Goal: Task Accomplishment & Management: Use online tool/utility

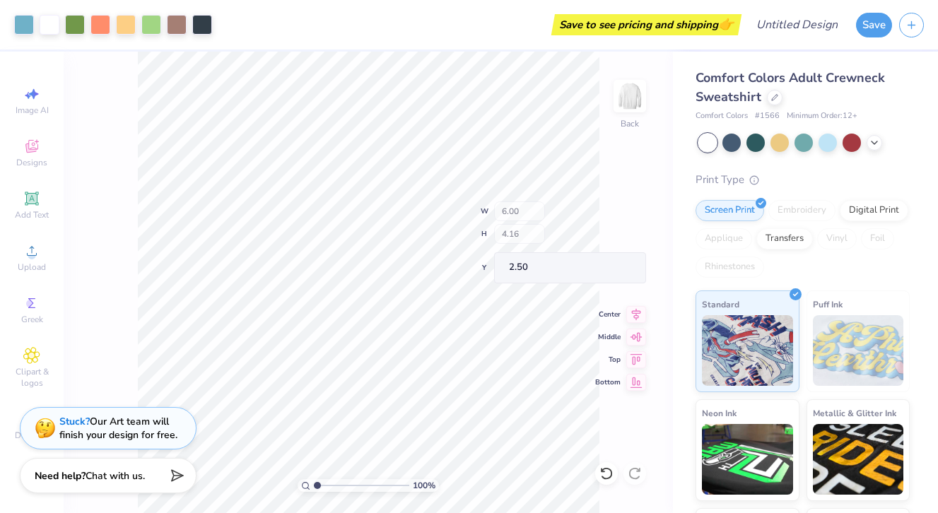
type input "4.95"
type input "3.32"
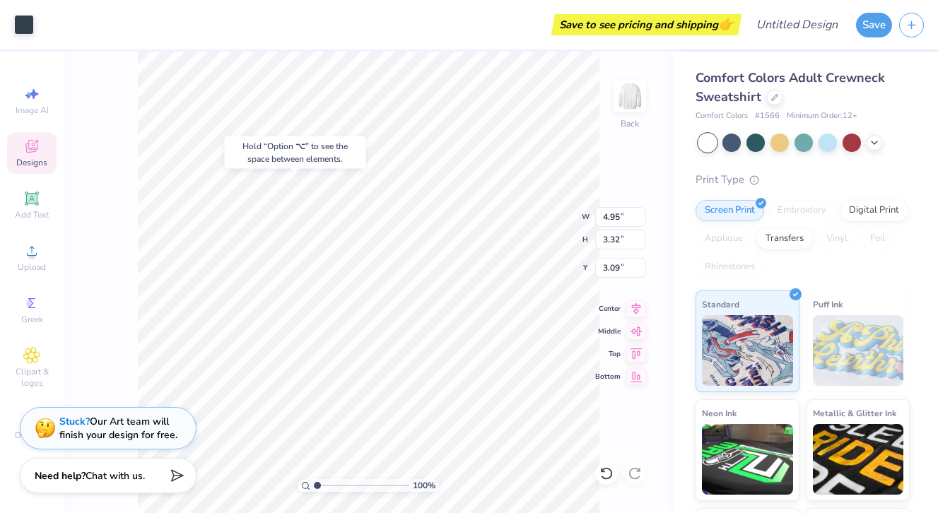
type input "3.26"
type input "1.58"
type input "0.43"
type input "2.76"
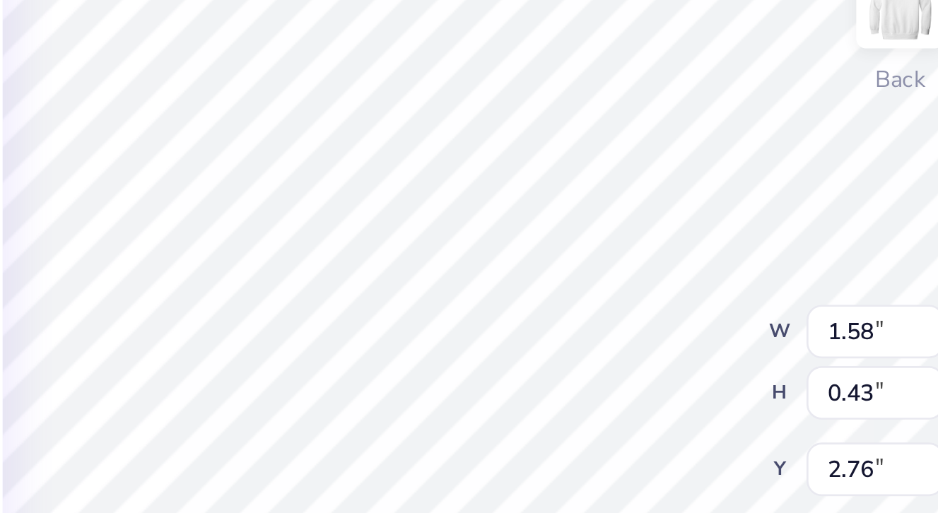
type textarea "G"
type textarea "Young"
type input "0.65"
type input "3.26"
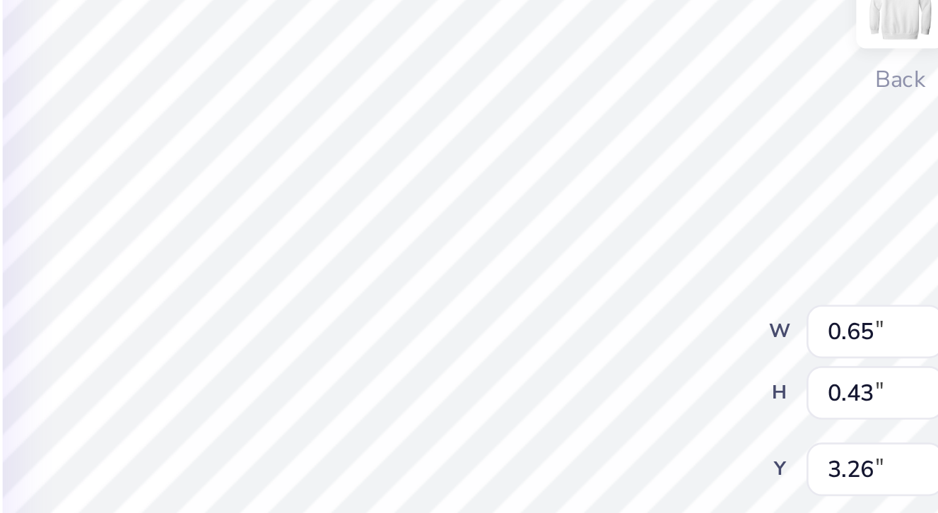
type textarea "Life"
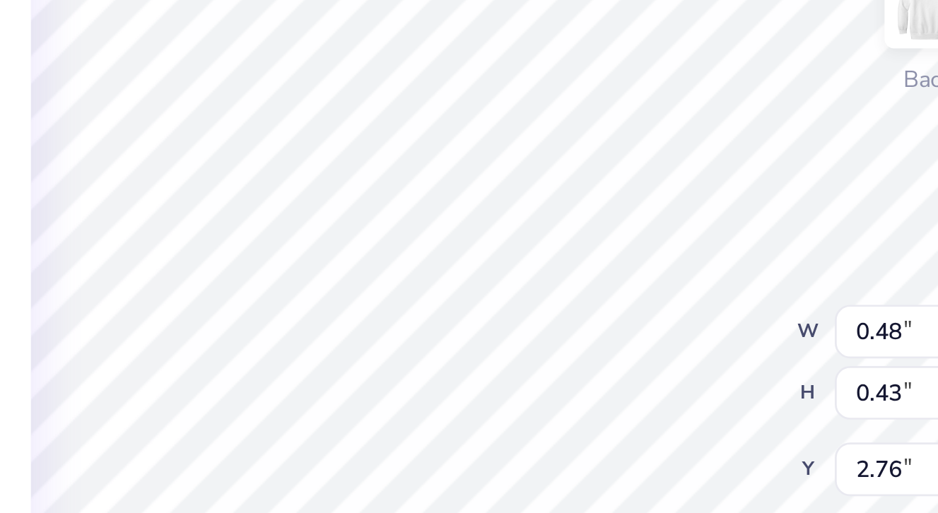
type textarea "20"
type input "0.50"
type input "3.29"
type textarea "25"
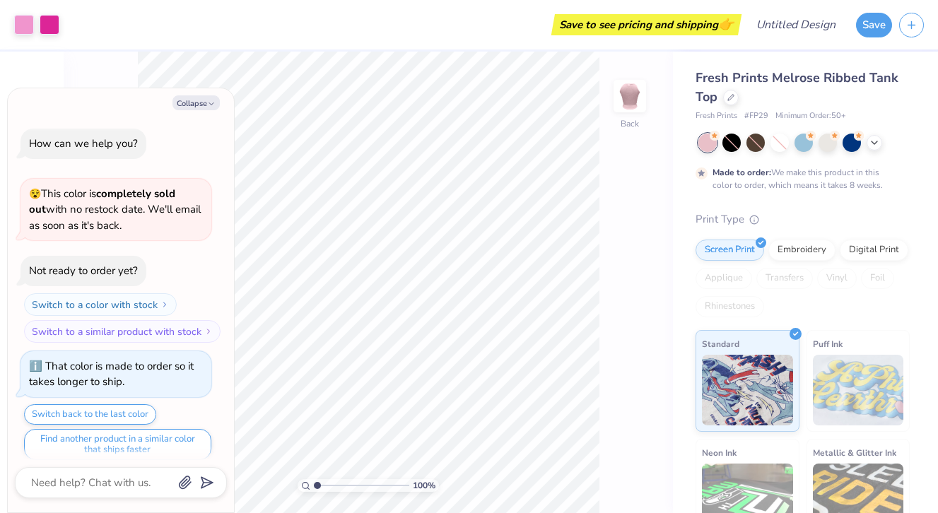
scroll to position [8, 0]
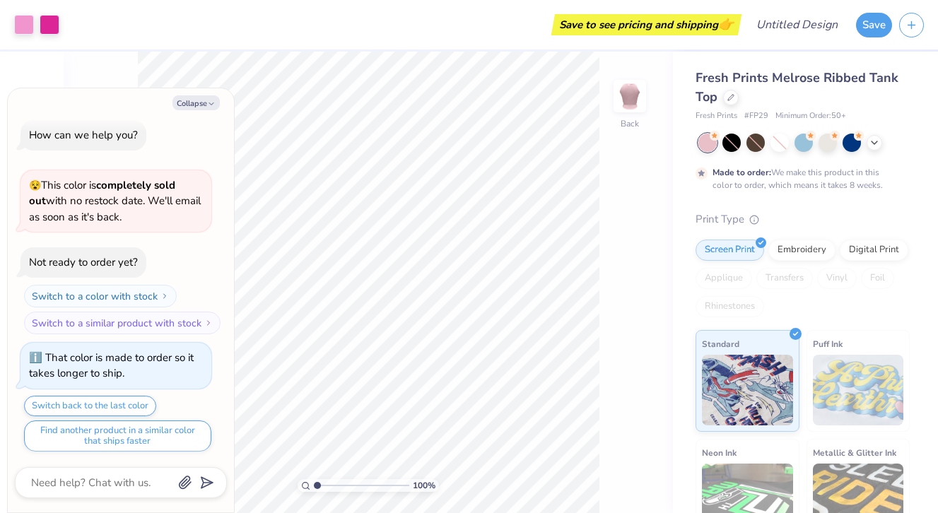
click at [192, 93] on div "Collapse How can we help you? 😵 This color is completely sold out with no resto…" at bounding box center [121, 300] width 226 height 424
click at [194, 100] on button "Collapse" at bounding box center [195, 102] width 47 height 15
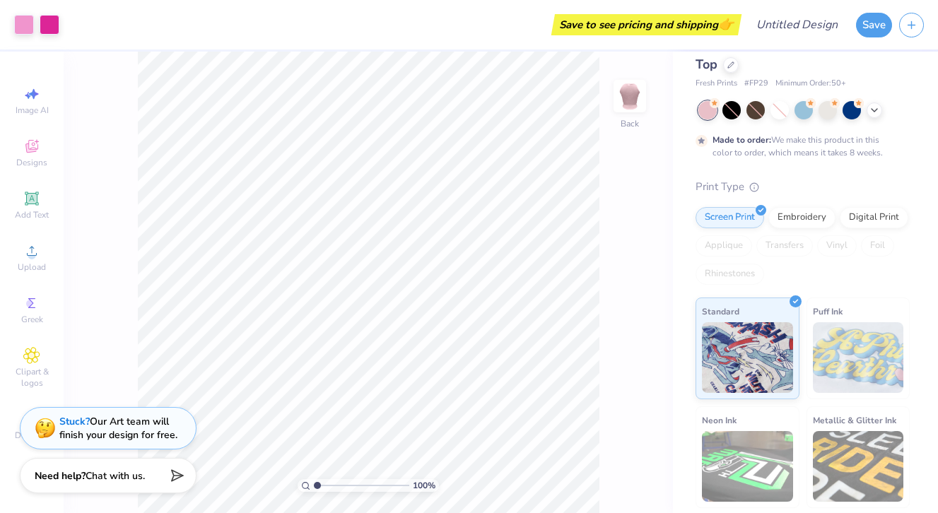
scroll to position [33, 0]
click at [630, 107] on img at bounding box center [629, 96] width 57 height 57
click at [630, 106] on img at bounding box center [629, 96] width 57 height 57
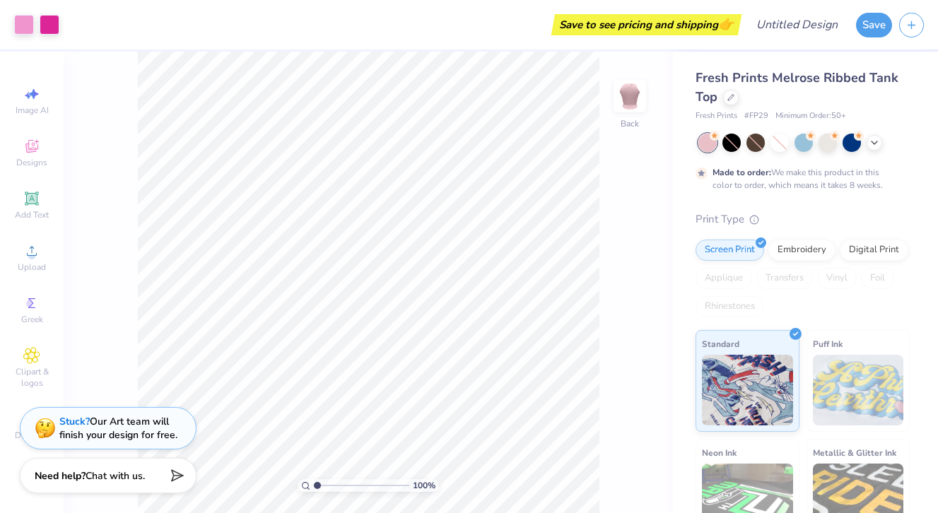
scroll to position [0, 0]
click at [706, 95] on span "Fresh Prints Melrose Ribbed Tank Top" at bounding box center [796, 87] width 203 height 36
click at [726, 100] on div at bounding box center [731, 96] width 16 height 16
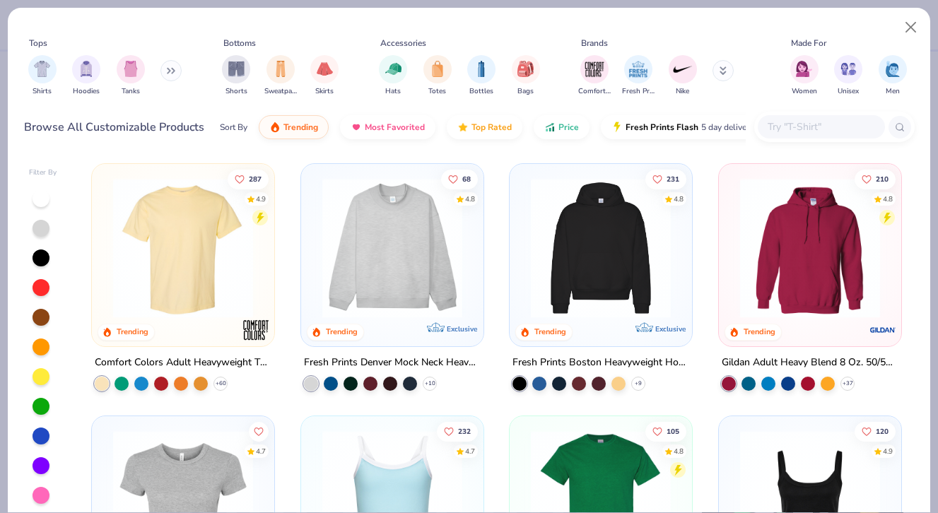
click at [200, 299] on img at bounding box center [183, 248] width 154 height 140
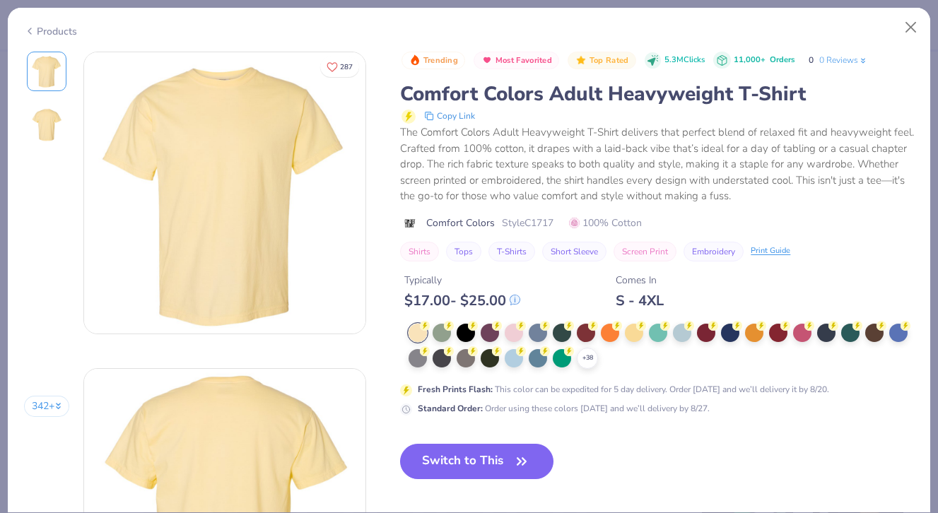
click at [416, 359] on div "+ 38" at bounding box center [660, 346] width 505 height 45
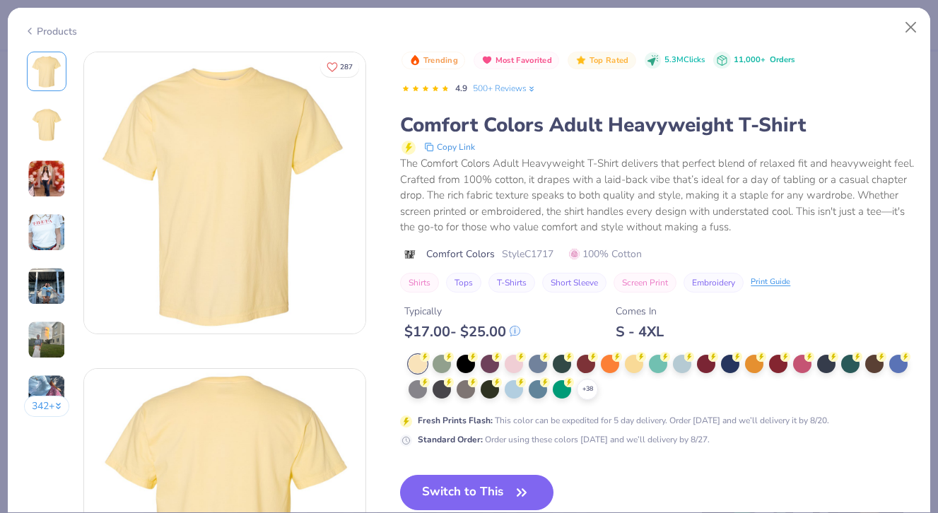
click at [418, 356] on div at bounding box center [417, 364] width 18 height 18
click at [680, 328] on div "Typically $ 17.00 - $ 25.00 Comes In S - 4XL" at bounding box center [657, 317] width 514 height 48
click at [418, 358] on div at bounding box center [417, 364] width 18 height 18
drag, startPoint x: 416, startPoint y: 358, endPoint x: 905, endPoint y: 29, distance: 589.5
click at [415, 358] on div at bounding box center [417, 364] width 18 height 18
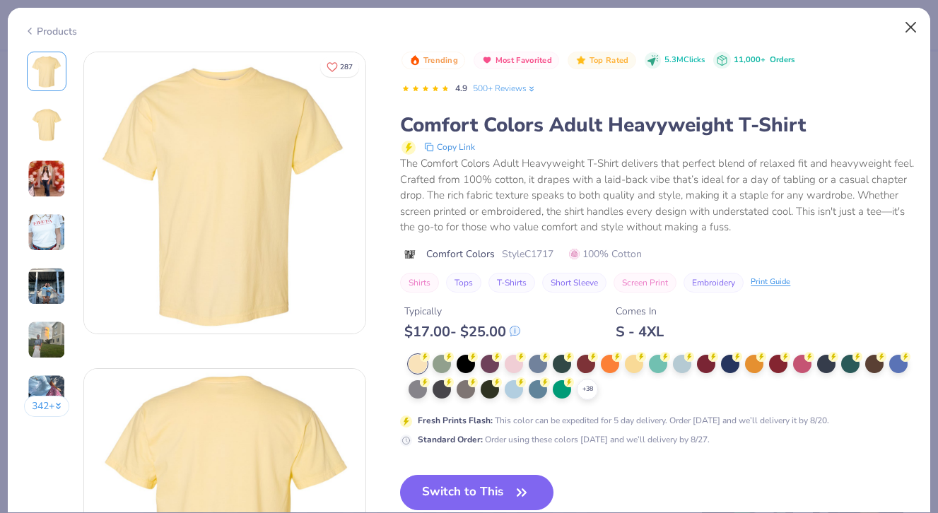
click at [460, 466] on div "Trending Most Favorited Top Rated 5.3M Clicks 11,000+ Orders 4.9 500+ Reviews C…" at bounding box center [657, 359] width 514 height 614
drag, startPoint x: 905, startPoint y: 29, endPoint x: 913, endPoint y: 27, distance: 8.7
click at [905, 29] on button "Close" at bounding box center [910, 27] width 27 height 27
drag, startPoint x: 913, startPoint y: 27, endPoint x: 49, endPoint y: 208, distance: 883.0
click at [913, 27] on button "Close" at bounding box center [910, 27] width 27 height 27
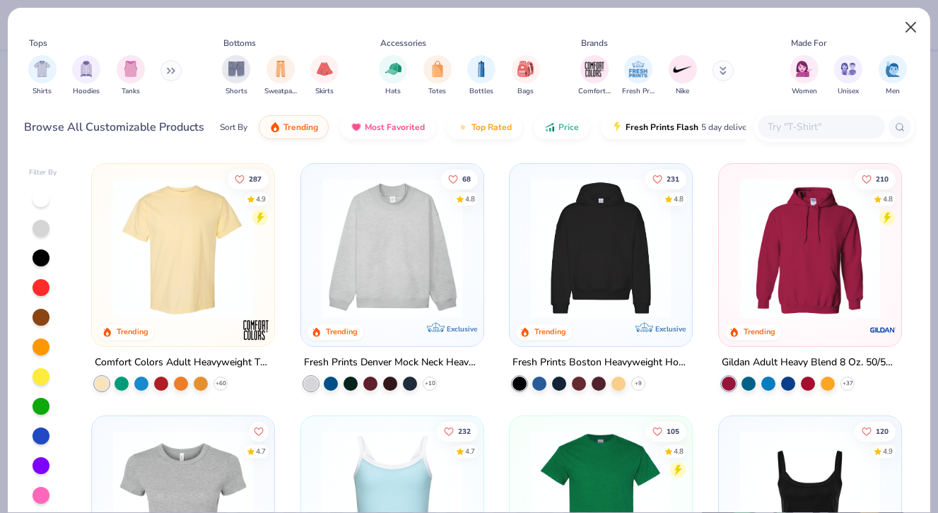
click at [914, 29] on button "Close" at bounding box center [910, 27] width 27 height 27
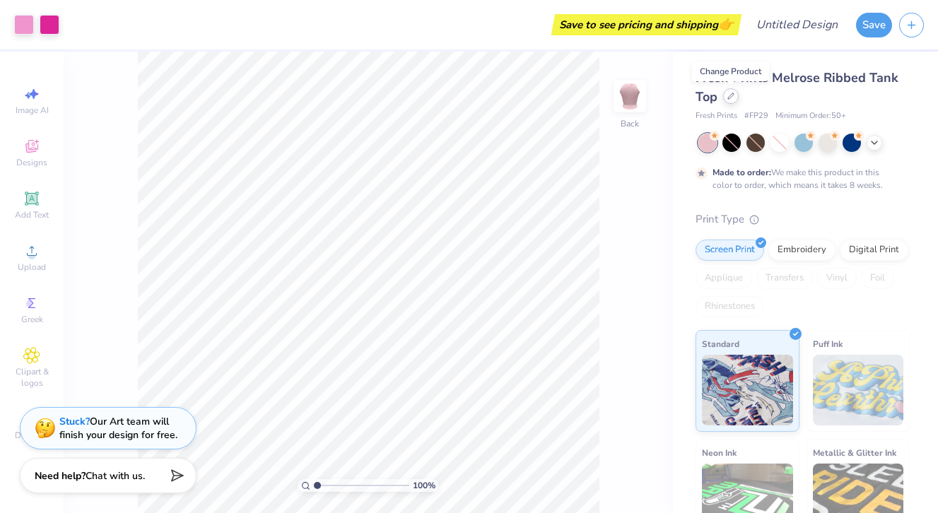
click at [733, 98] on icon at bounding box center [730, 96] width 7 height 7
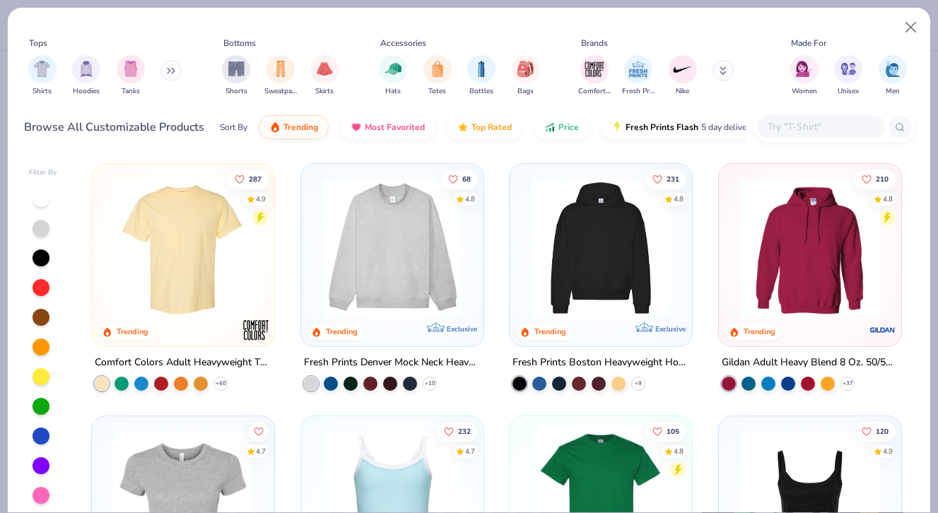
click at [189, 245] on img at bounding box center [183, 248] width 154 height 140
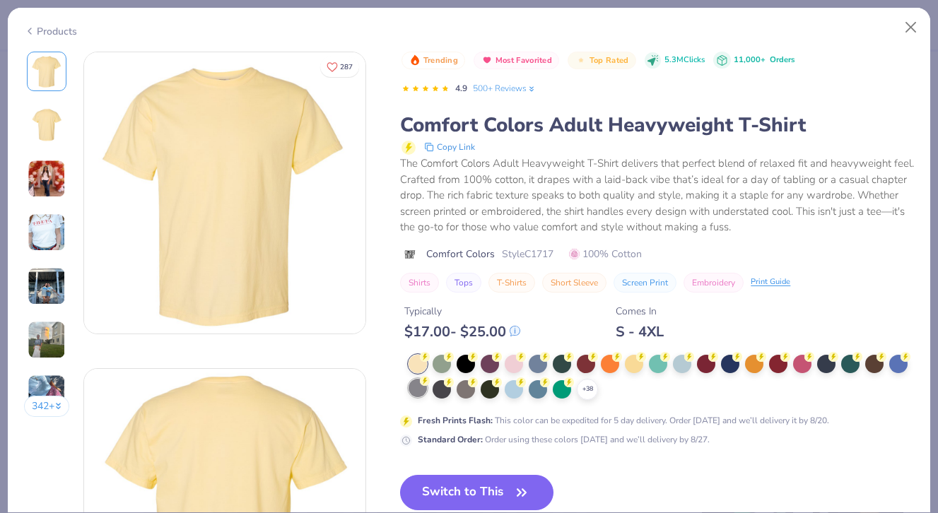
click at [418, 389] on div at bounding box center [417, 388] width 18 height 18
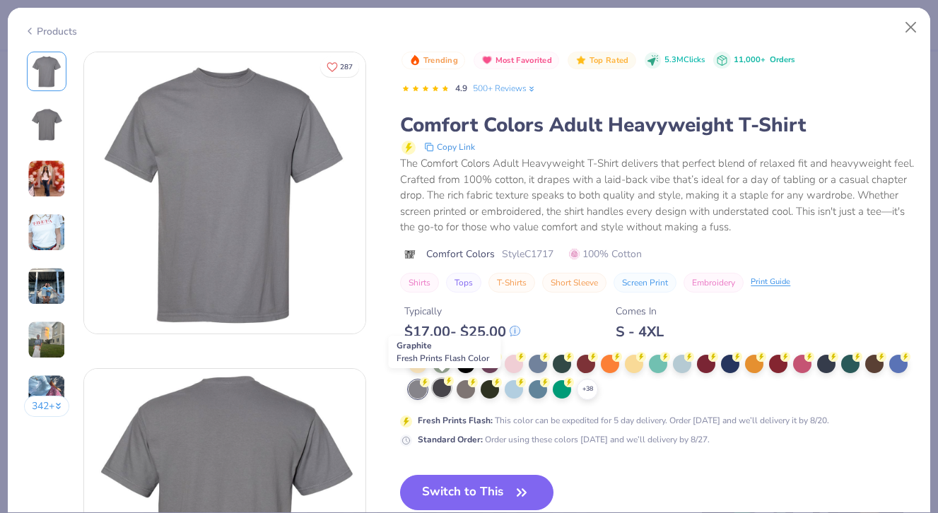
click at [444, 389] on div at bounding box center [441, 388] width 18 height 18
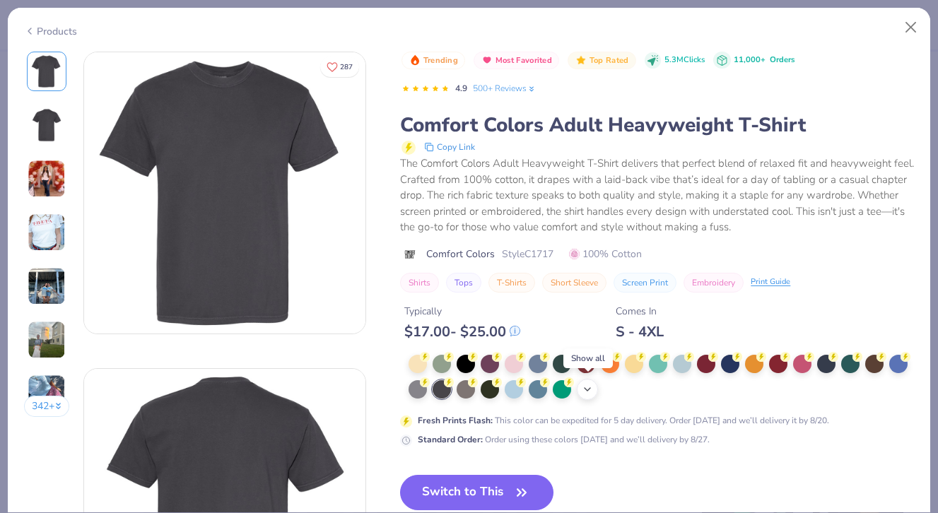
click at [585, 389] on icon at bounding box center [587, 389] width 11 height 11
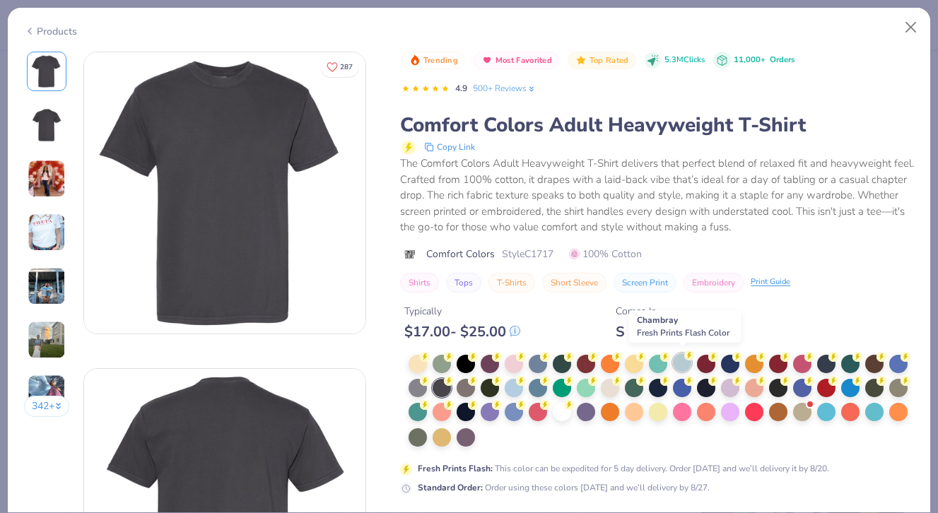
click at [685, 361] on div at bounding box center [682, 362] width 18 height 18
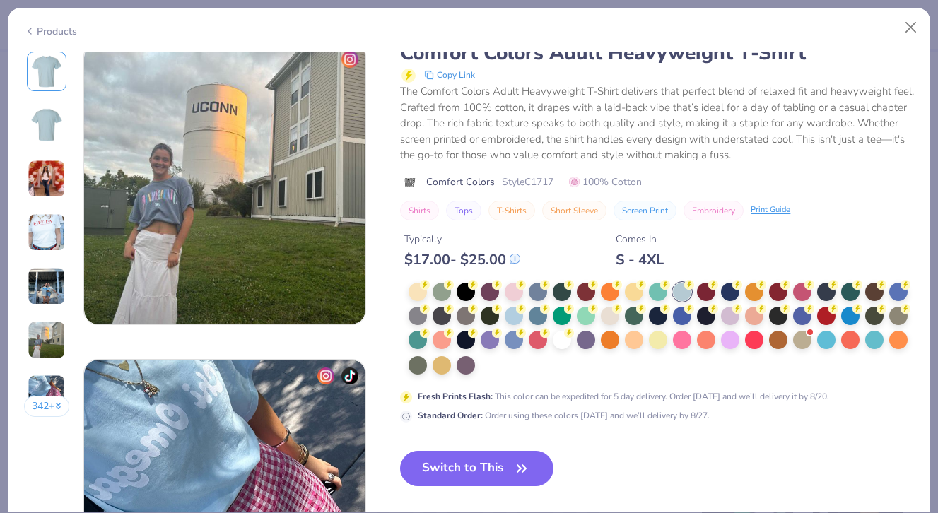
scroll to position [1624, 0]
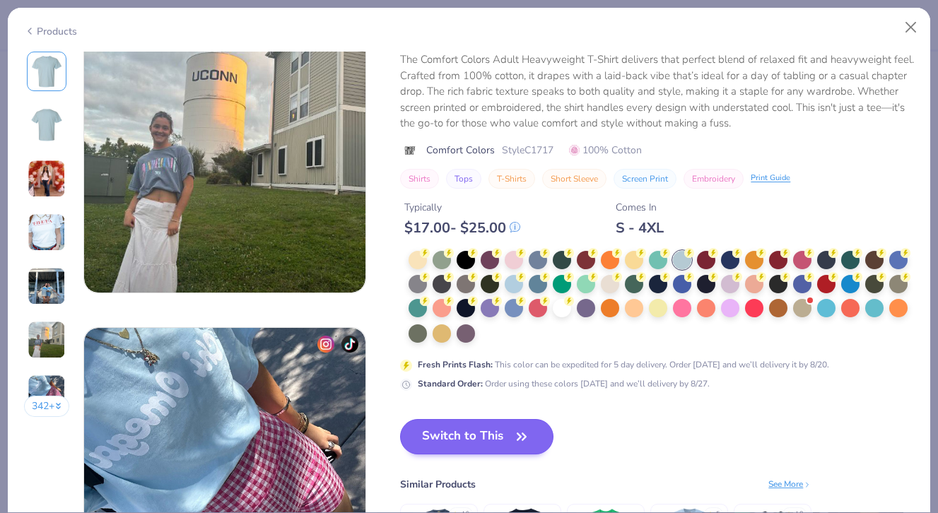
click at [477, 435] on button "Switch to This" at bounding box center [476, 436] width 153 height 35
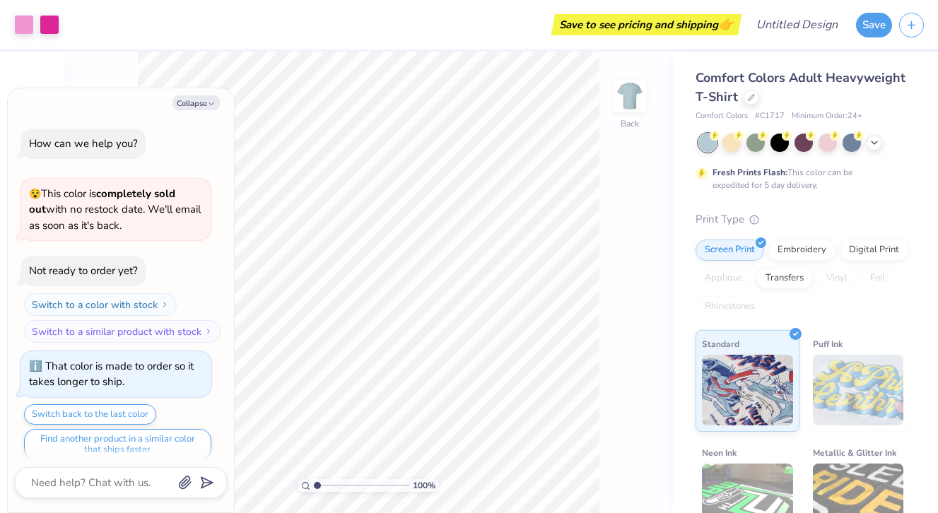
scroll to position [78, 0]
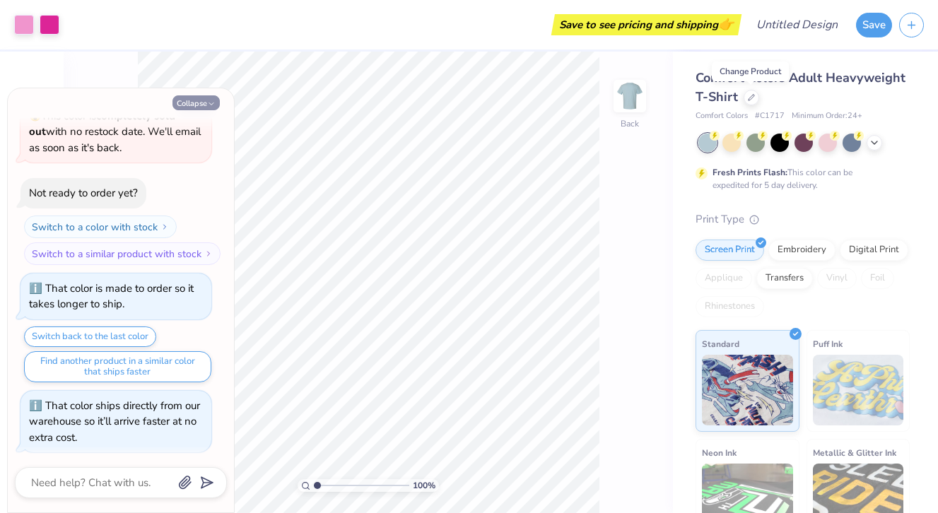
click at [206, 104] on button "Collapse" at bounding box center [195, 102] width 47 height 15
type textarea "x"
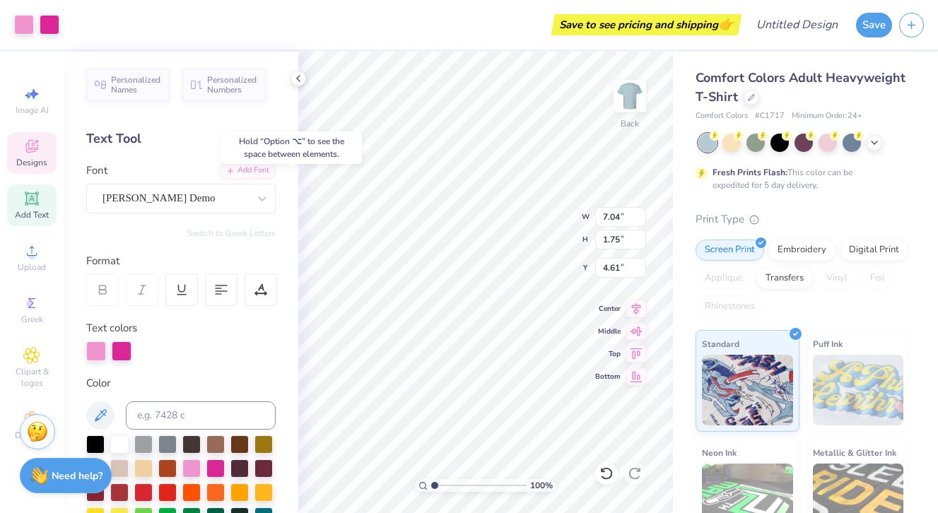
type input "4.61"
type input "4.57"
type textarea "YoungLife"
type input "3.75"
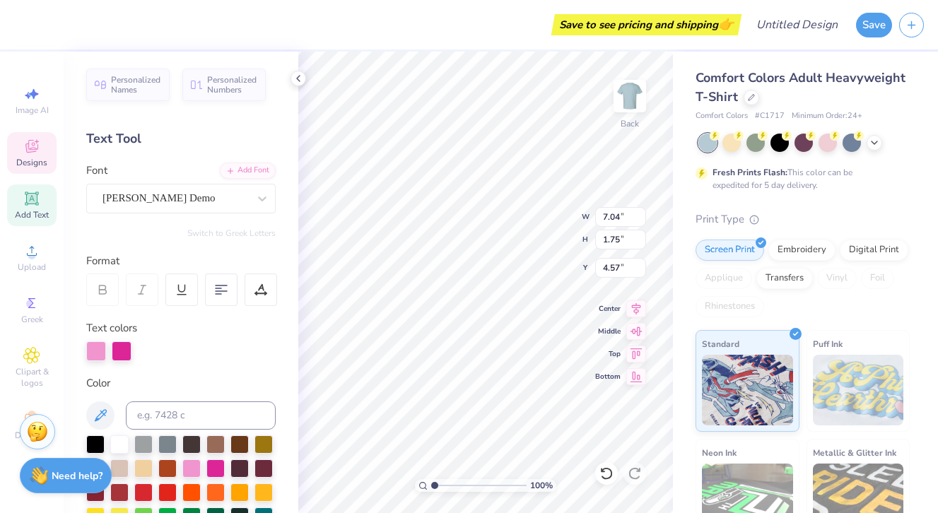
type input "0.23"
type input "6.73"
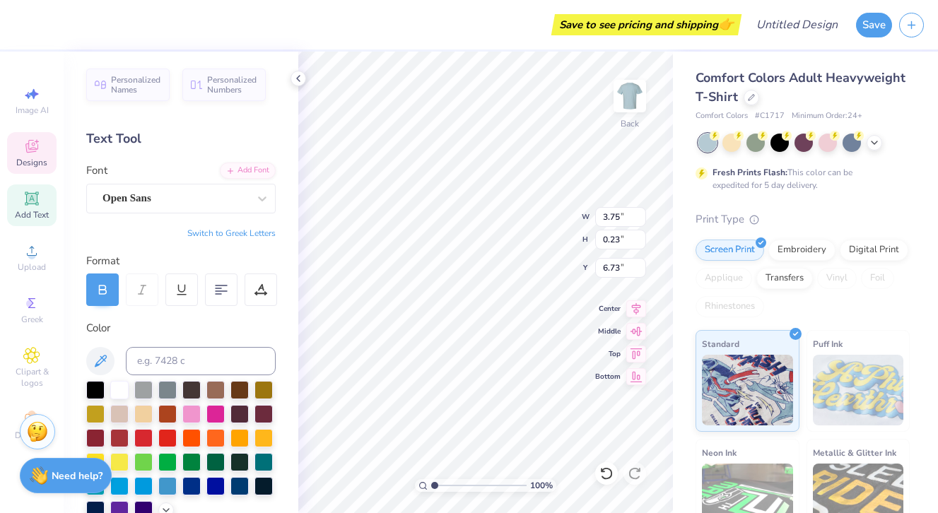
scroll to position [0, 6]
click at [512, 213] on div "100 % Back W 3.75 H 0.23 Y 6.73 Center Middle Top Bottom" at bounding box center [485, 282] width 375 height 461
type textarea "W A D E H A M P T O N"
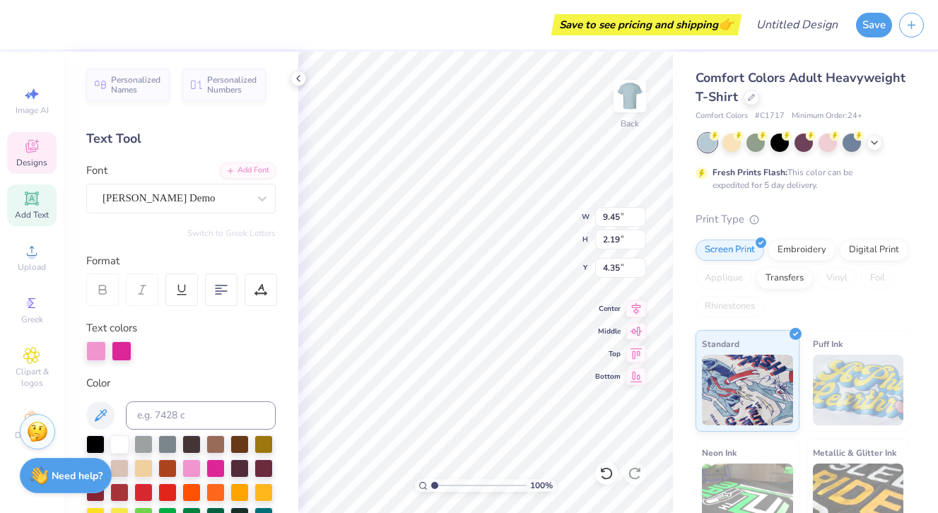
type input "11.33"
type input "2.62"
type input "4.11"
type input "3.54"
type input "0.23"
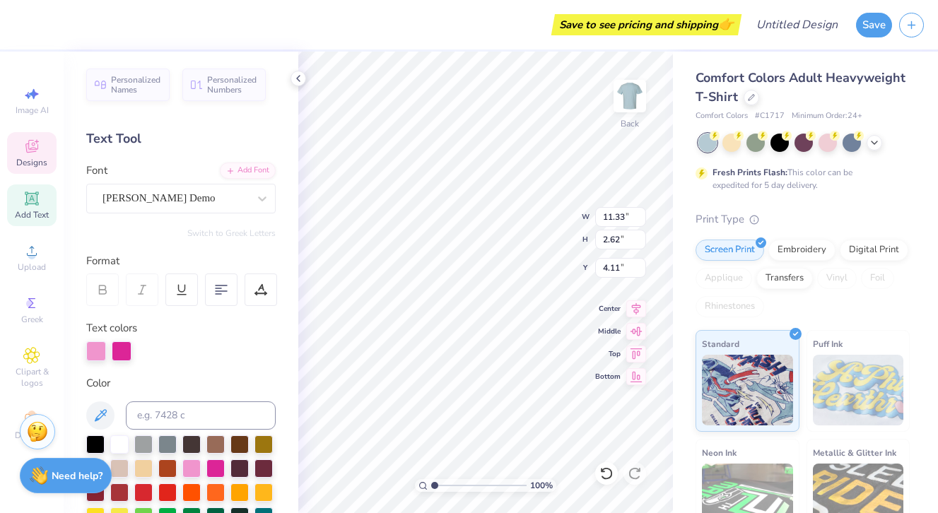
type input "6.73"
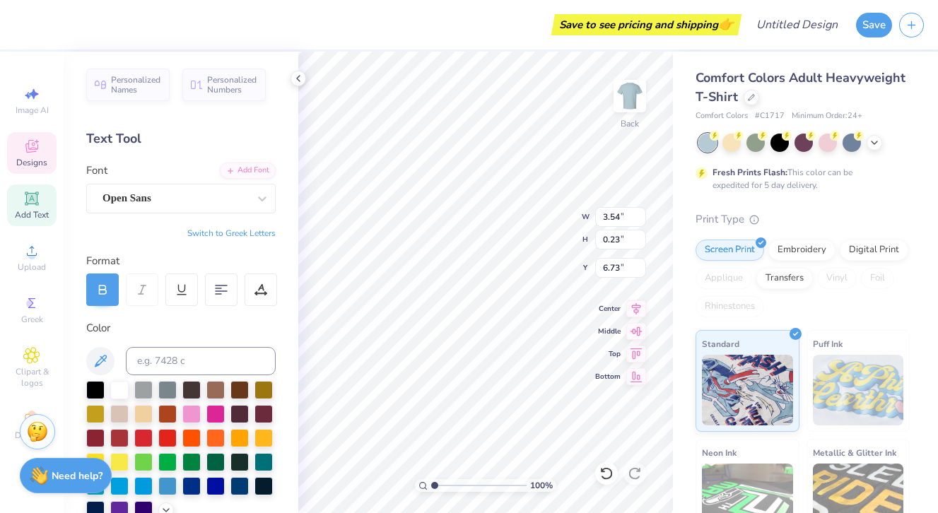
type input "4.21"
type input "0.28"
type input "6.73"
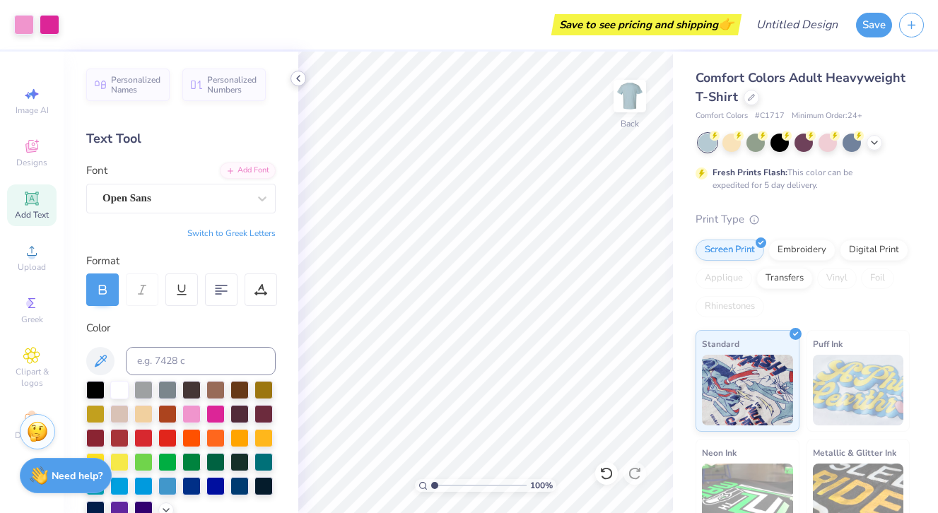
click at [295, 72] on div at bounding box center [298, 79] width 16 height 16
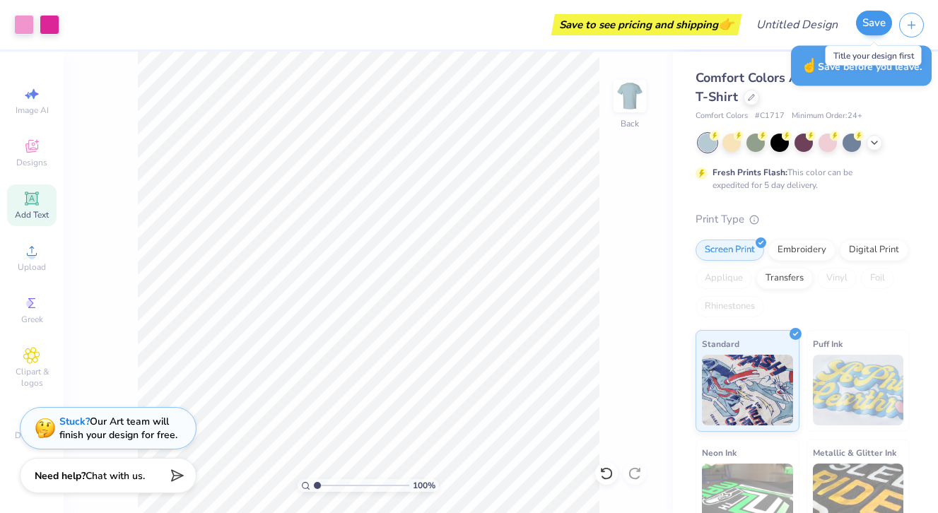
click at [878, 24] on button "Save" at bounding box center [874, 23] width 36 height 25
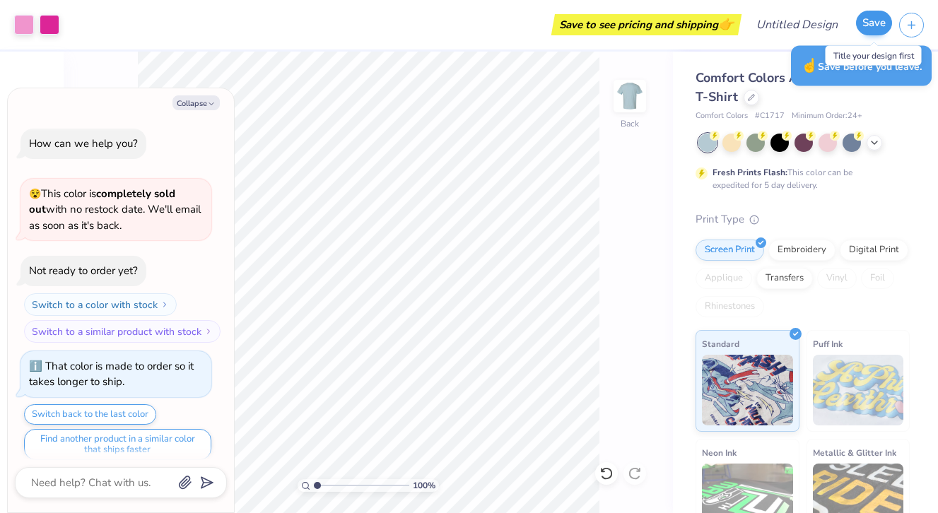
scroll to position [116, 0]
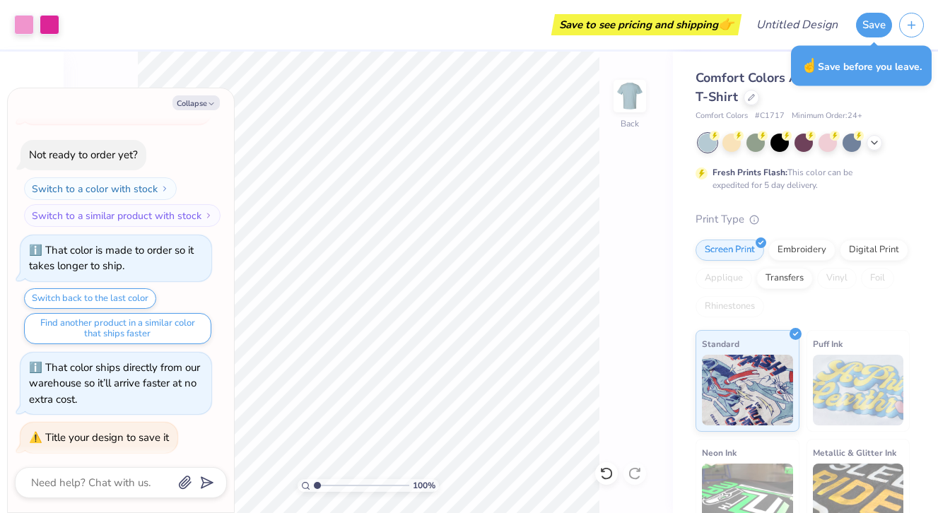
click at [201, 94] on div "Collapse How can we help you? 😵 This color is completely sold out with no resto…" at bounding box center [121, 300] width 226 height 424
click at [204, 101] on button "Collapse" at bounding box center [195, 102] width 47 height 15
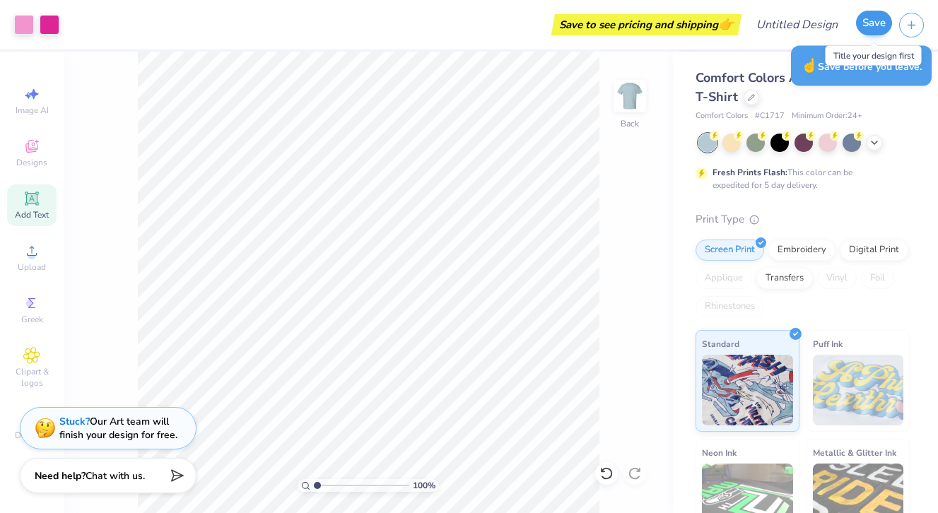
click at [872, 21] on button "Save" at bounding box center [874, 23] width 36 height 25
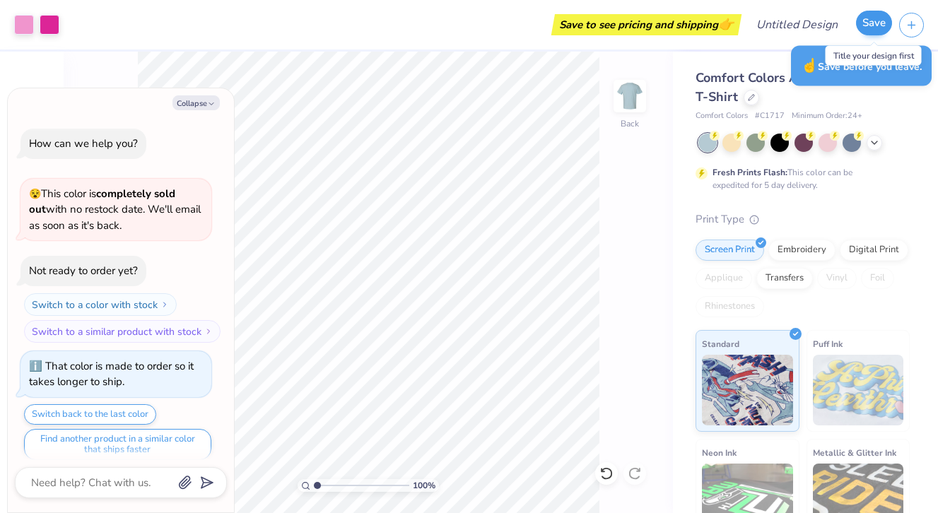
scroll to position [154, 0]
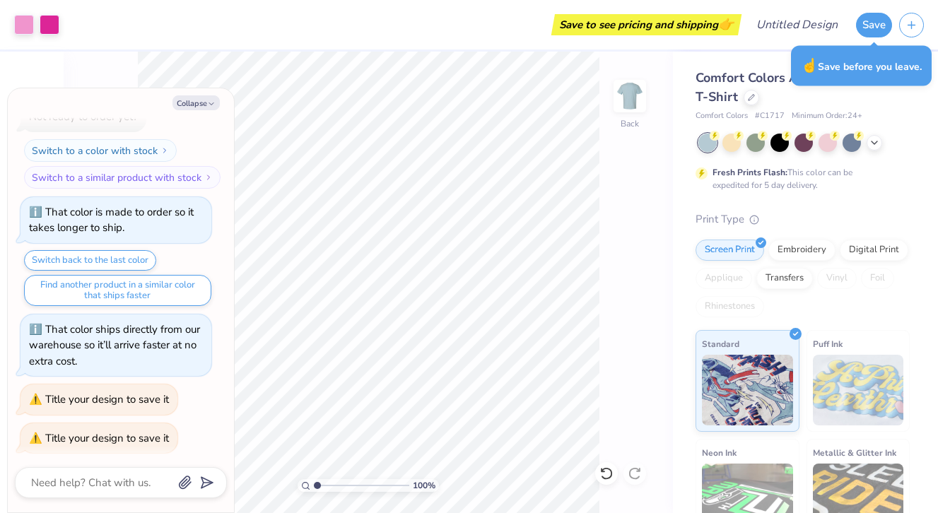
type textarea "x"
type textarea "W"
type textarea "x"
type textarea "WA"
type textarea "x"
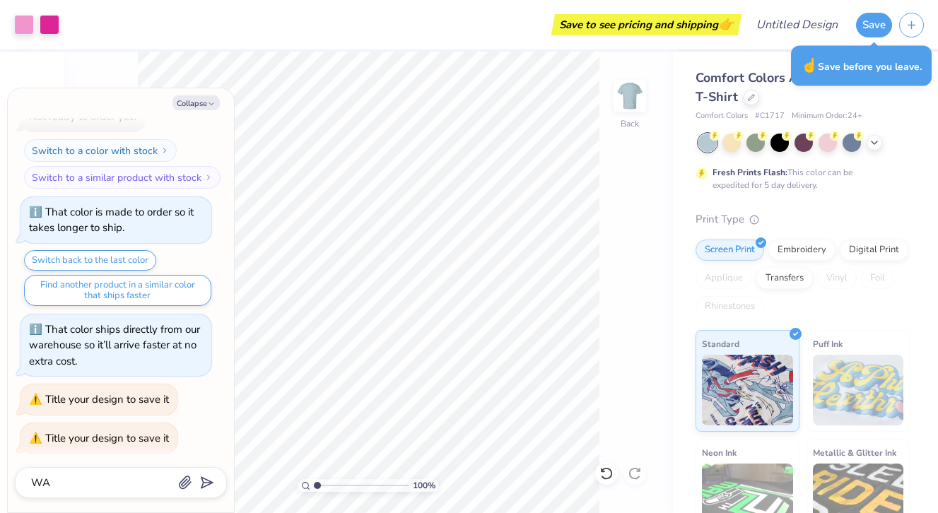
type textarea "WAD"
type textarea "x"
type textarea "WADE"
type textarea "x"
type textarea "WADE"
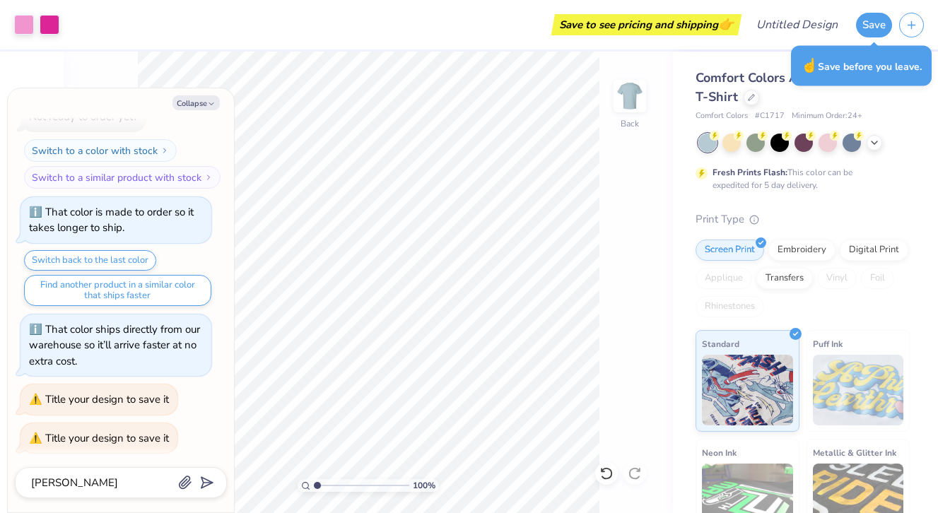
type textarea "x"
type textarea "WADE H"
type textarea "x"
type textarea "WADE HA"
type textarea "x"
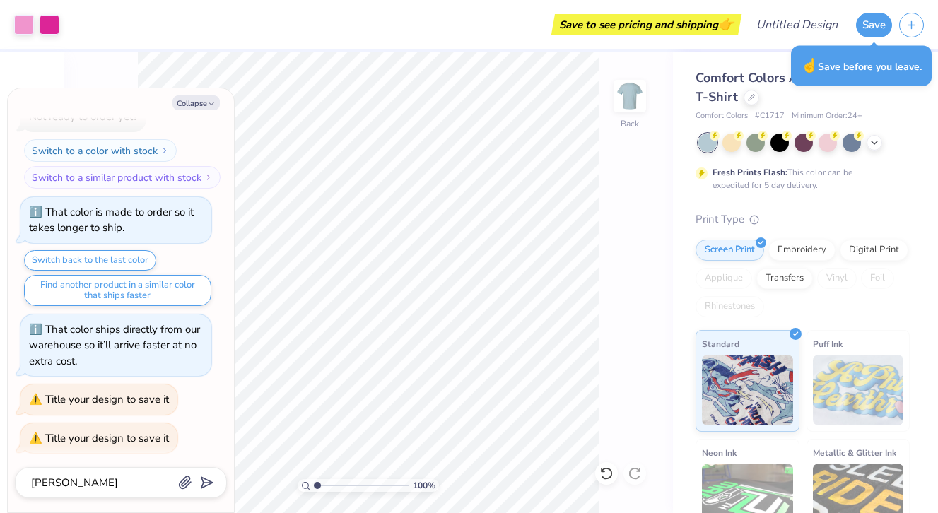
type textarea "WADE HAM"
type textarea "x"
type textarea "WADE HAMM"
type textarea "x"
type textarea "WADE HAMMP"
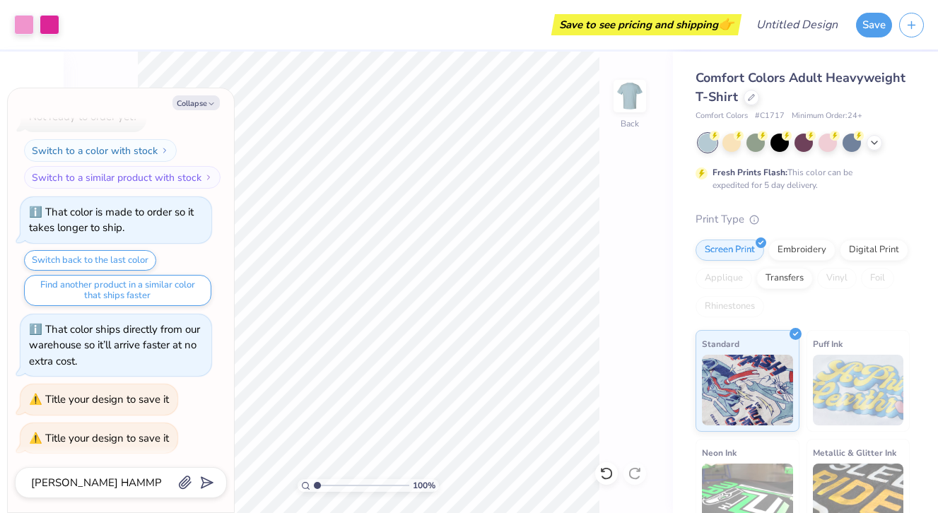
type textarea "x"
type textarea "WADE HAMMPT"
type textarea "x"
type textarea "WADE HAMMPTO"
type textarea "x"
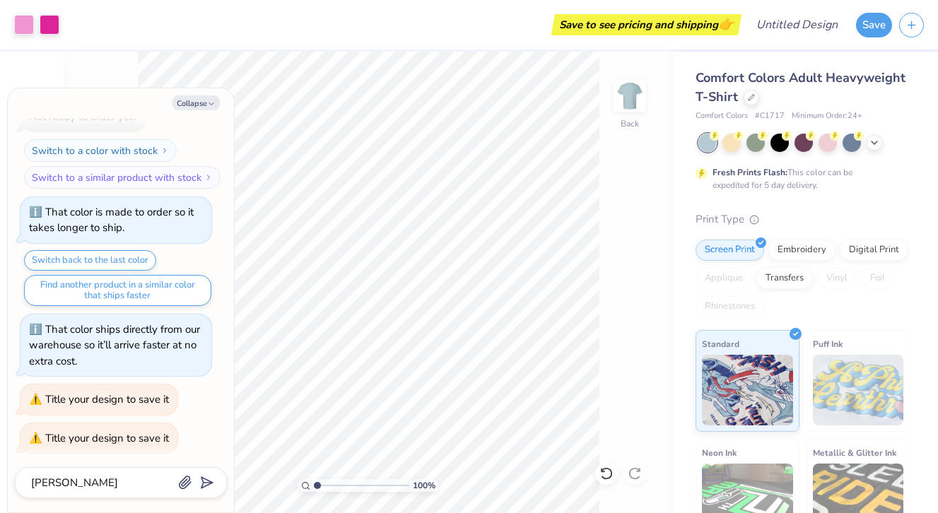
type textarea "WADE HAMMPTON"
type textarea "x"
type textarea "WADE HAMMPTO"
type textarea "x"
type textarea "WADE HAMMPT"
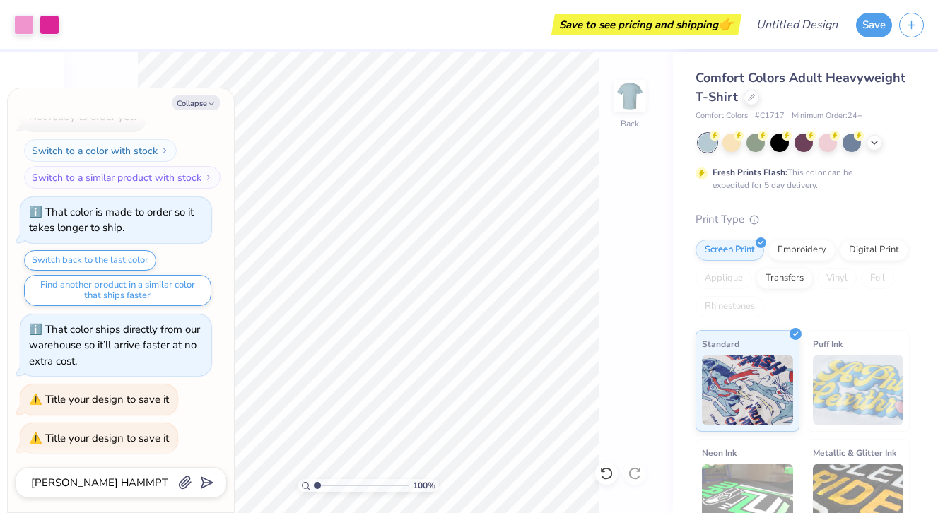
type textarea "x"
type textarea "WADE HAMMP"
type textarea "x"
type textarea "WADE HAMM"
type textarea "x"
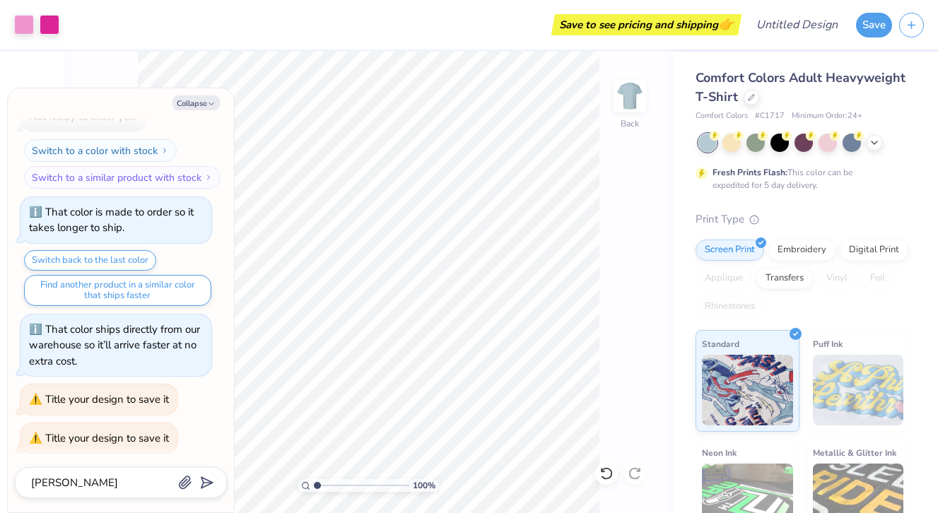
type textarea "WADE HAM"
type textarea "x"
type textarea "WADE HAMT"
type textarea "x"
type textarea "WADE HAMTO"
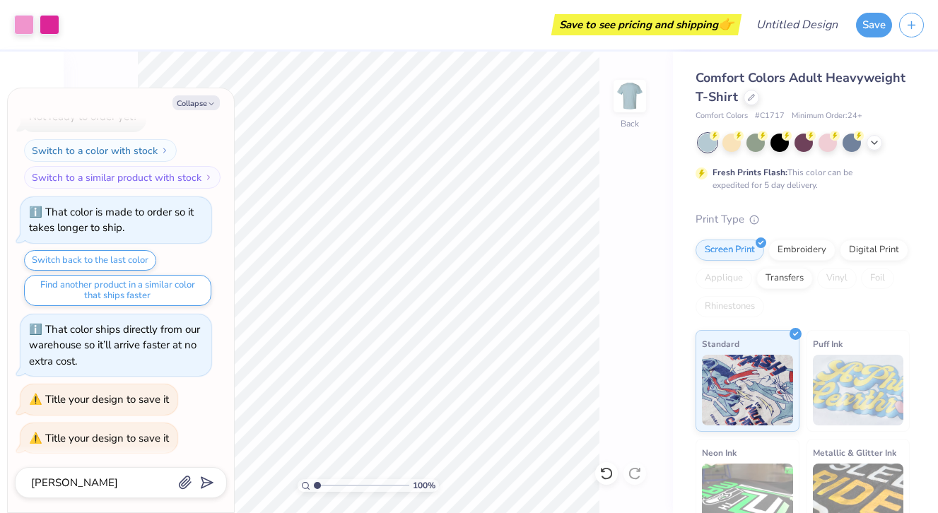
type textarea "x"
type textarea "WADE HAMTON"
type textarea "x"
type textarea "WADE HAMTON"
type textarea "x"
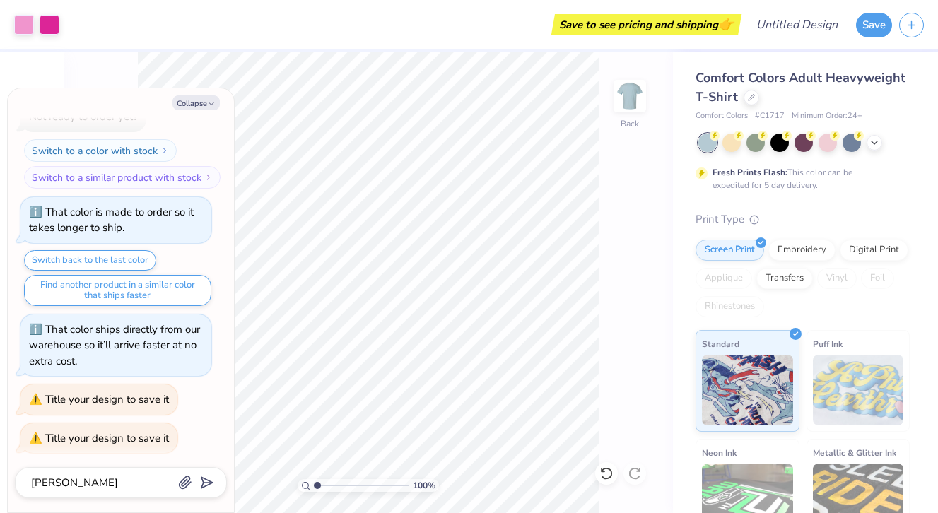
type textarea "WADE HAMTON"
type textarea "x"
type textarea "WADE HAMTO"
type textarea "x"
type textarea "WADE HAMT"
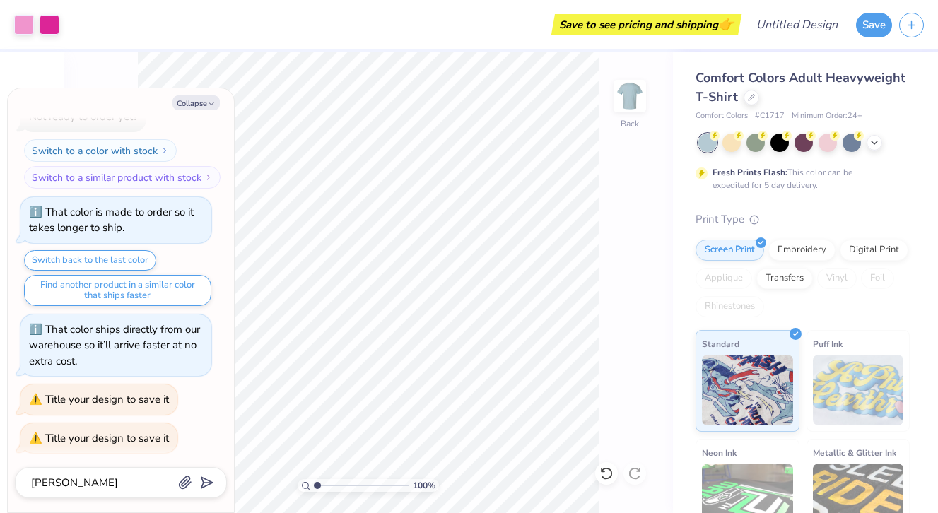
type textarea "x"
type textarea "WADE HAM"
type textarea "x"
type textarea "WADE HAMP"
type textarea "x"
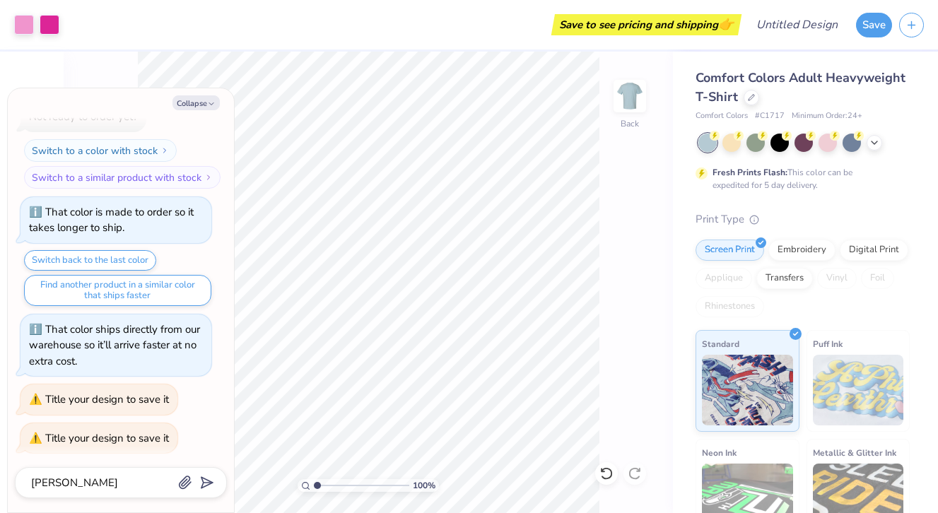
type textarea "WADE HAMPY"
type textarea "x"
type textarea "WADE HAMPYO"
type textarea "x"
type textarea "WADE HAMPYON"
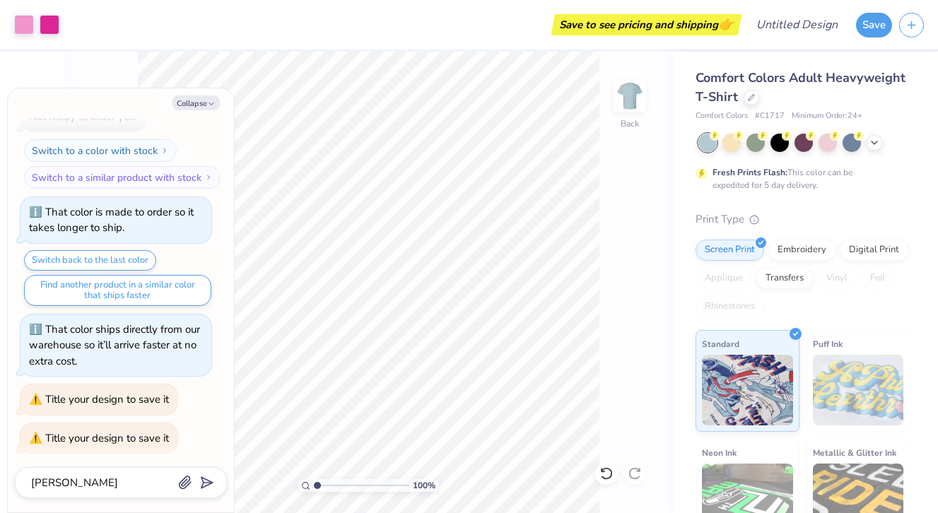
type textarea "x"
type textarea "WADE HAMPYO"
type textarea "x"
type textarea "WADE HAMPY"
type textarea "x"
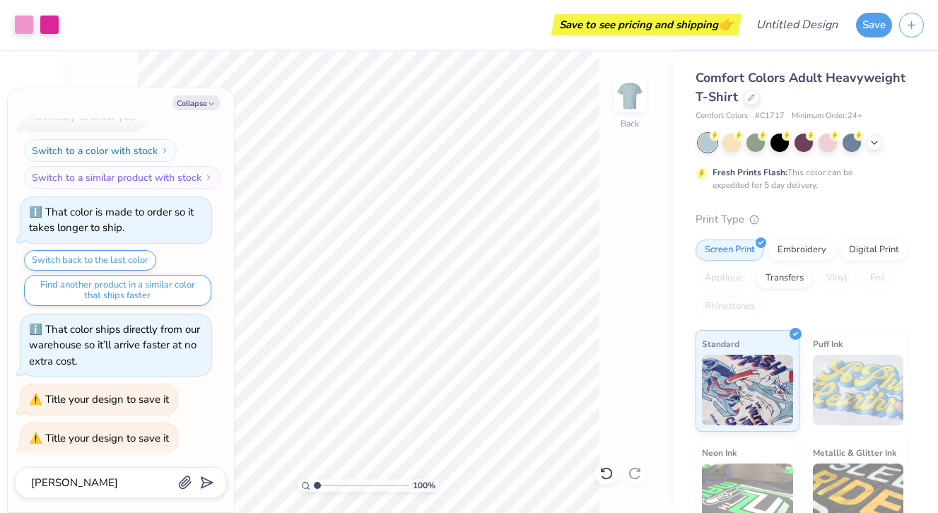
type textarea "WADE HAMP"
type textarea "x"
type textarea "WADE HAMPT"
type textarea "x"
type textarea "WADE HAMPTO"
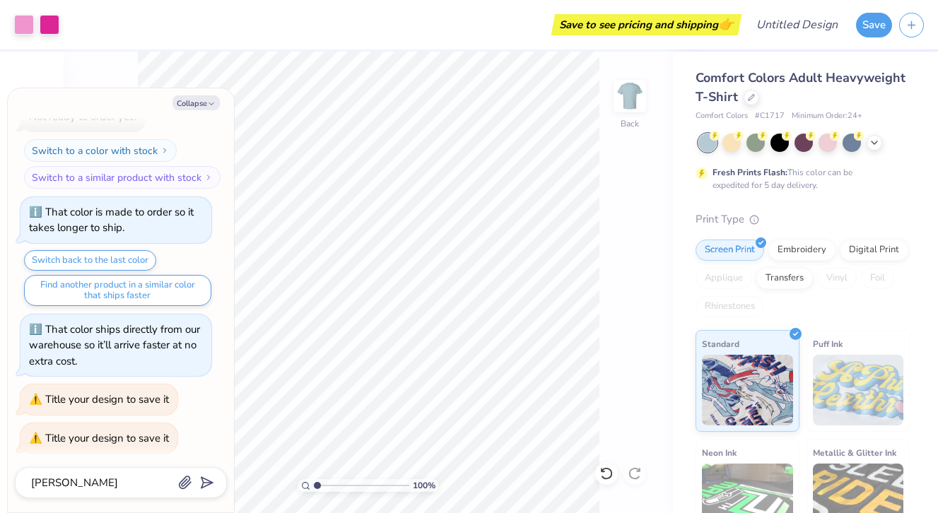
type textarea "x"
type textarea "WADE HAMPTON"
type textarea "x"
type textarea "WADE HAMPTON"
type textarea "x"
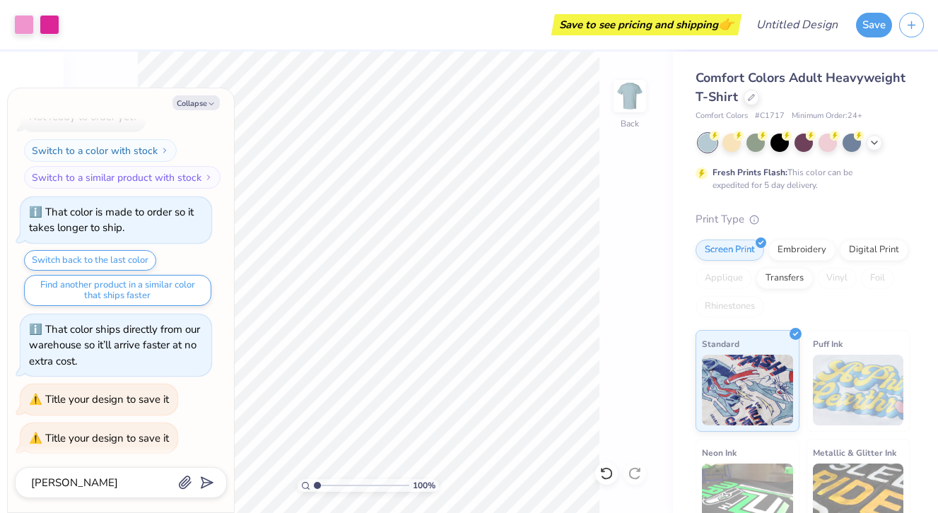
type textarea "WADE HAMPTON Y"
type textarea "x"
type textarea "WADE HAMPTON YL"
type textarea "x"
type textarea "WADE HAMPTON YL"
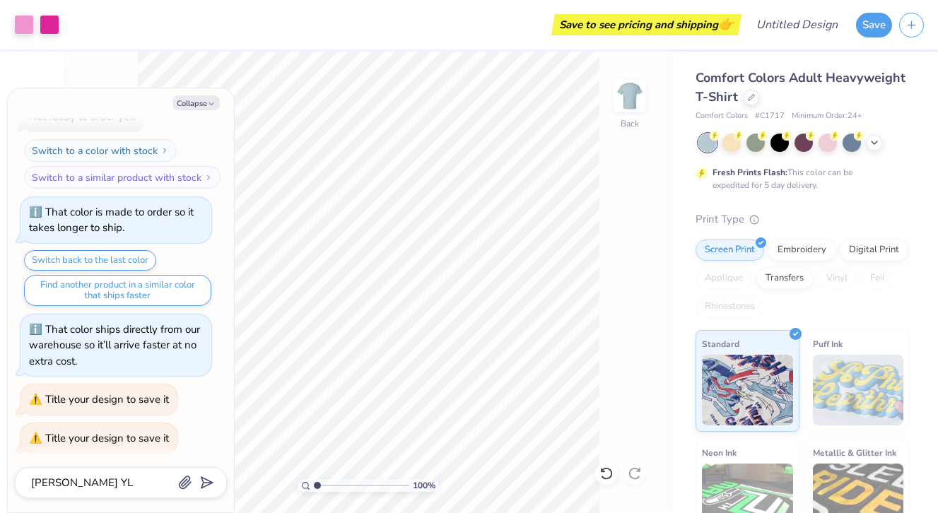
type textarea "x"
type textarea "WADE HAMPTON YL 3"
type textarea "x"
type textarea "WADE HAMPTON YL 31"
type textarea "x"
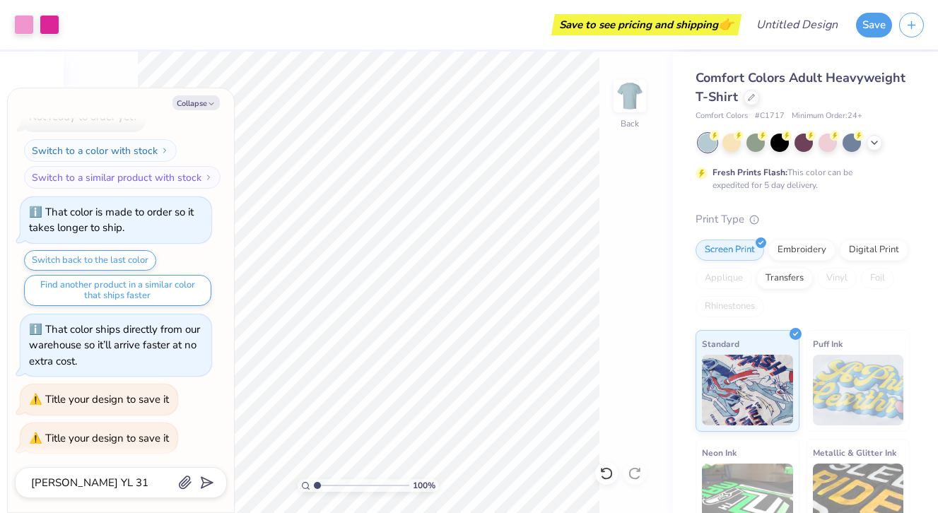
type textarea "WADE HAMPTON YL 3"
type textarea "x"
type textarea "WADE HAMPTON YL"
type textarea "x"
type textarea "WADE HAMPTON YL #"
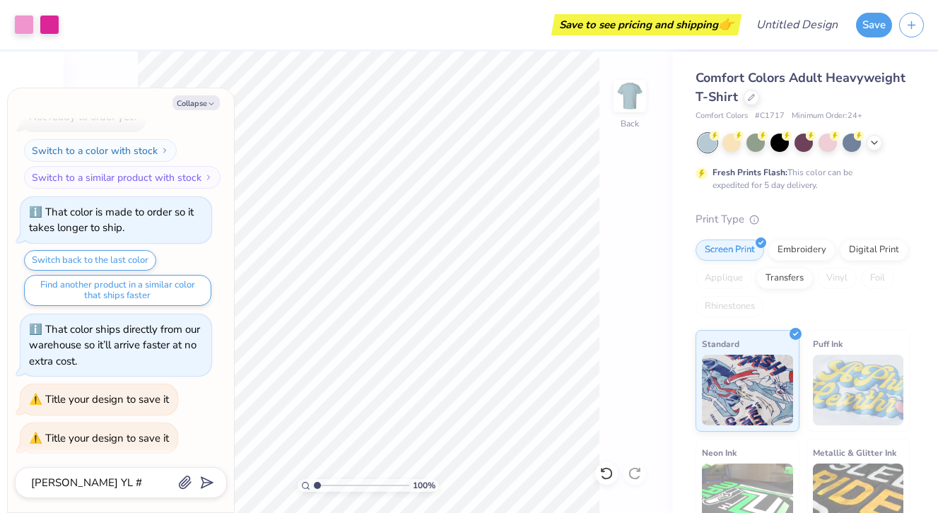
type textarea "x"
type textarea "WADE HAMPTON YL #1"
type textarea "x"
type input "WADE HAMPTON YL #1"
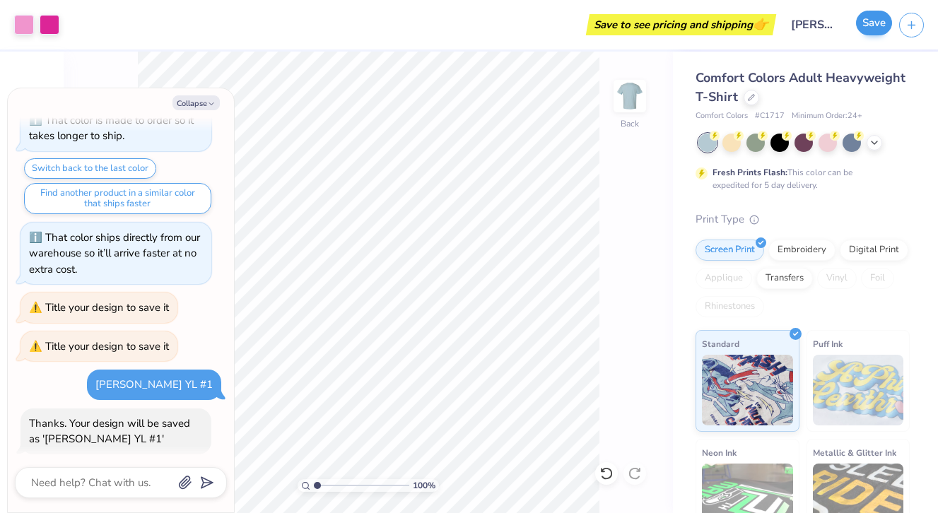
type textarea "x"
click at [868, 23] on button "Save" at bounding box center [874, 23] width 36 height 25
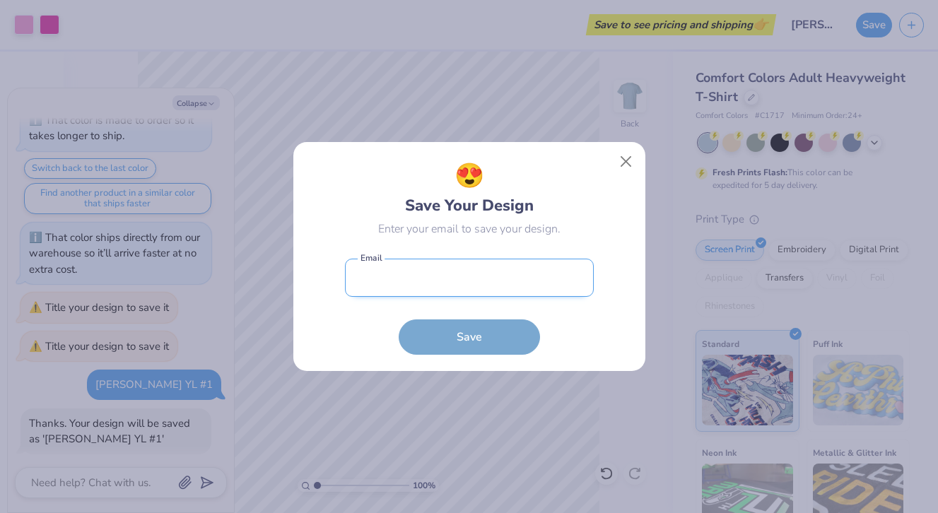
click at [460, 285] on input "email" at bounding box center [469, 278] width 249 height 39
type input "E"
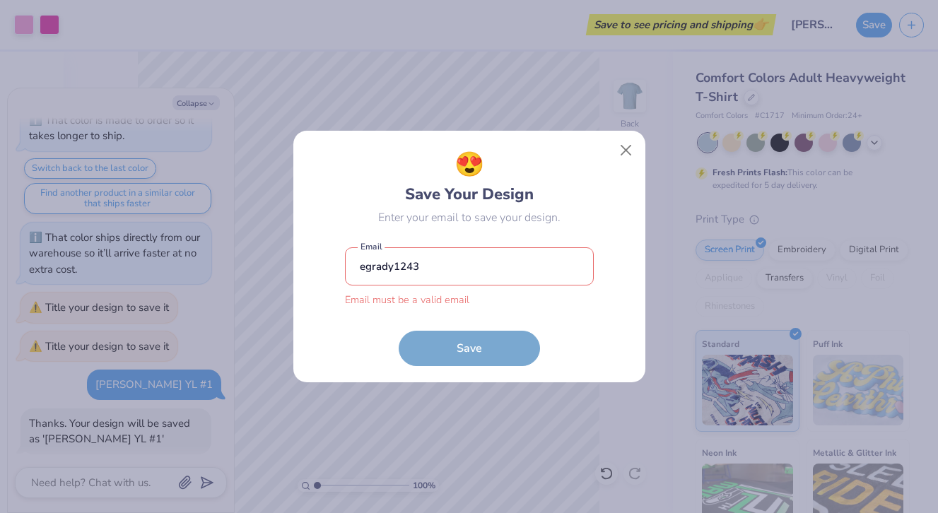
click at [443, 264] on input "egrady1243" at bounding box center [469, 266] width 249 height 39
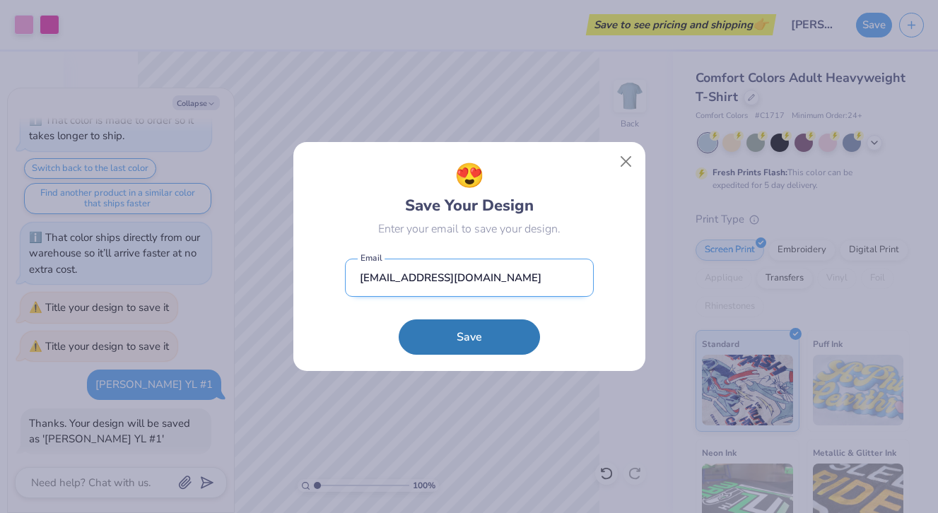
type input "egrady1243@gmail.com"
click at [469, 337] on button "Save" at bounding box center [469, 336] width 141 height 35
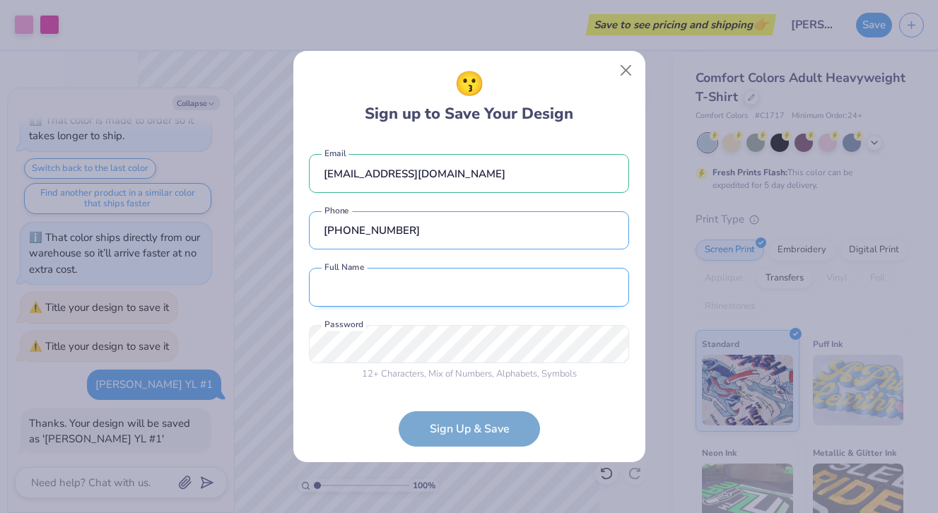
type input "(864) 901-6448"
type input "Ei"
type textarea "x"
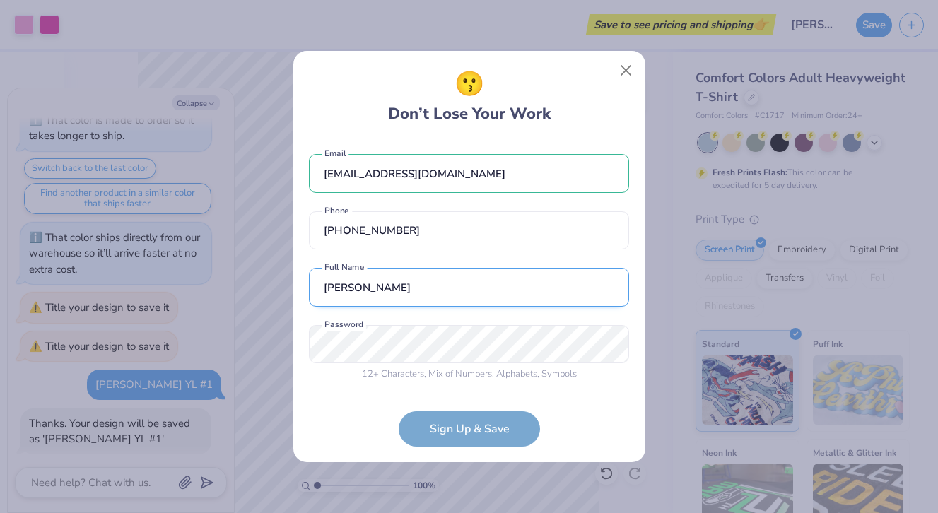
type input "Edie Grady"
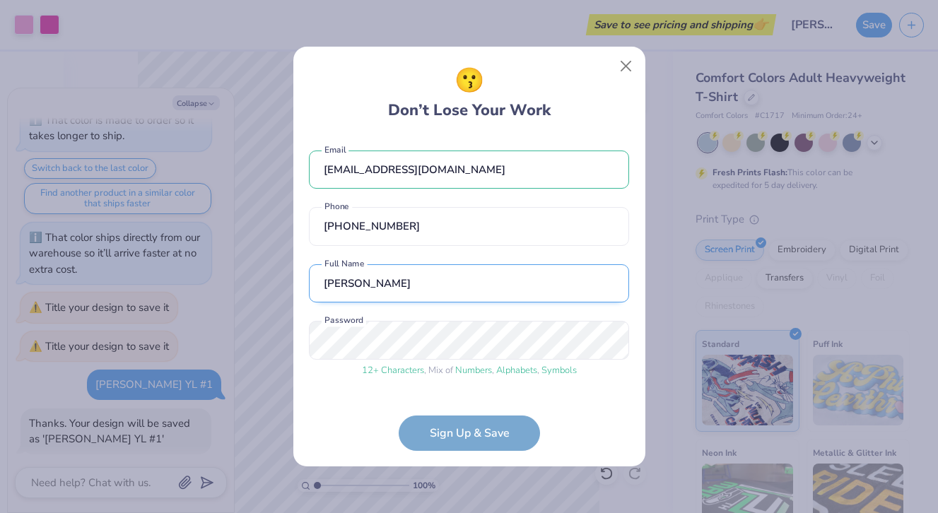
scroll to position [45, 0]
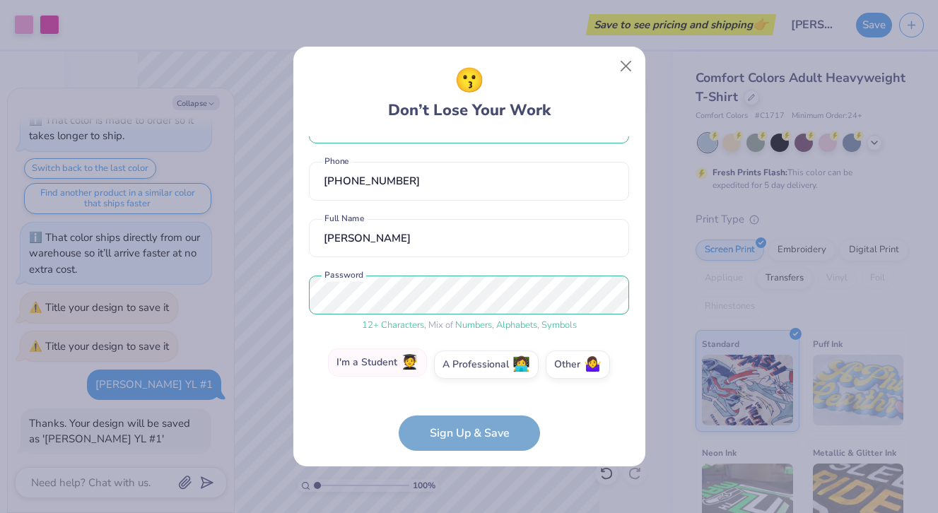
click at [399, 363] on label "I'm a Student 🧑‍🎓" at bounding box center [377, 362] width 99 height 28
click at [464, 409] on input "I'm a Student 🧑‍🎓" at bounding box center [468, 413] width 9 height 9
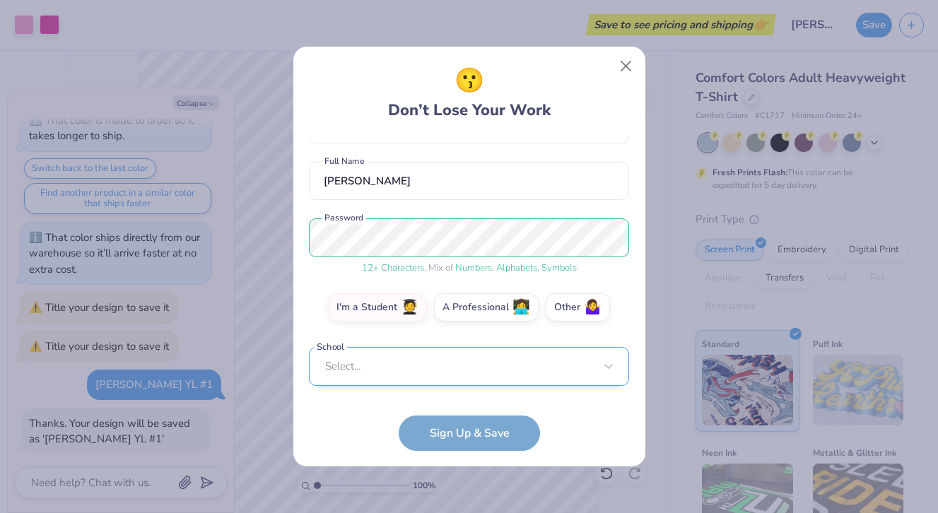
click at [416, 376] on div "Select..." at bounding box center [469, 366] width 320 height 39
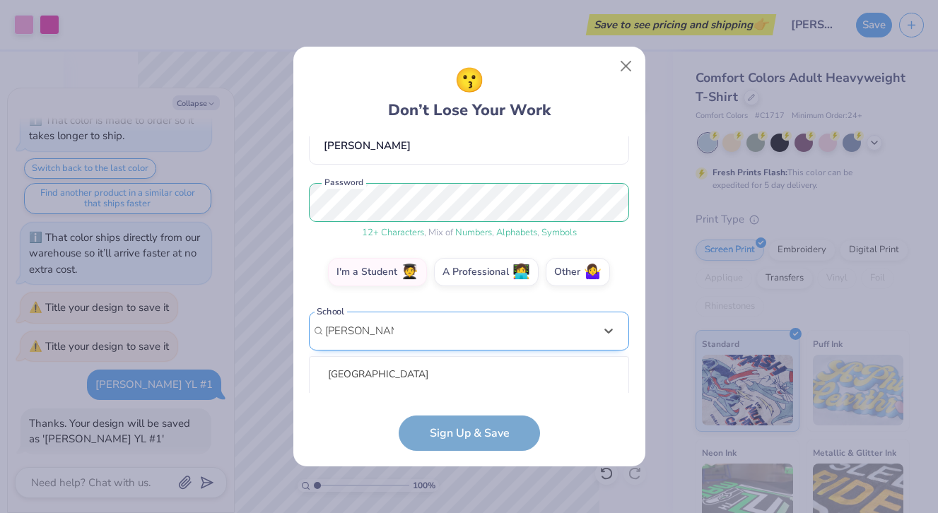
scroll to position [314, 0]
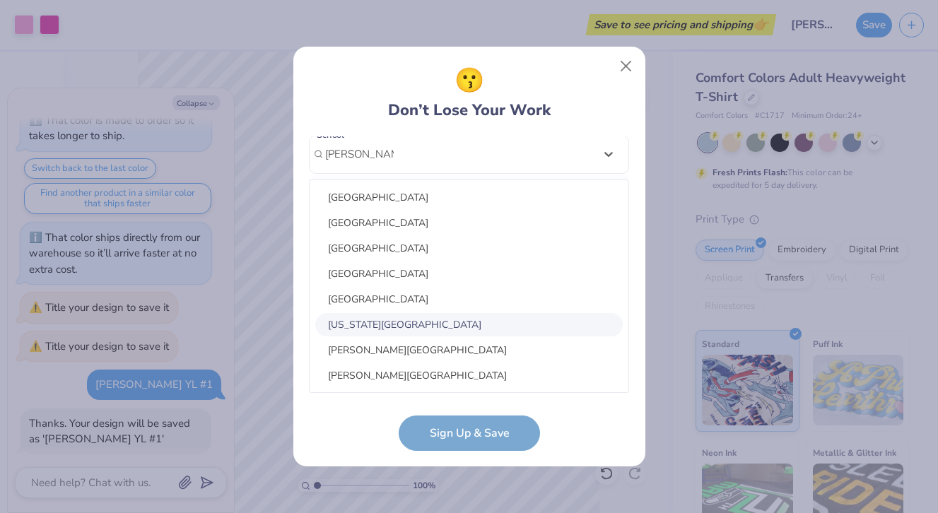
type input "wade hamptn"
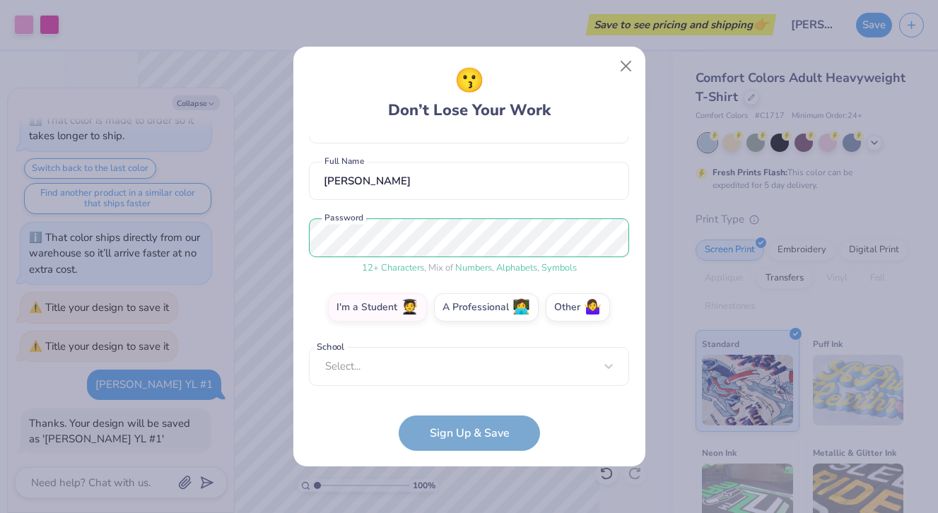
scroll to position [102, 0]
click at [437, 435] on form "egrady1243@gmail.com Email (864) 901-6448 Phone Edie Grady Full Name 12 + Chara…" at bounding box center [469, 293] width 320 height 314
click at [466, 428] on form "egrady1243@gmail.com Email (864) 901-6448 Phone Edie Grady Full Name 12 + Chara…" at bounding box center [469, 293] width 320 height 314
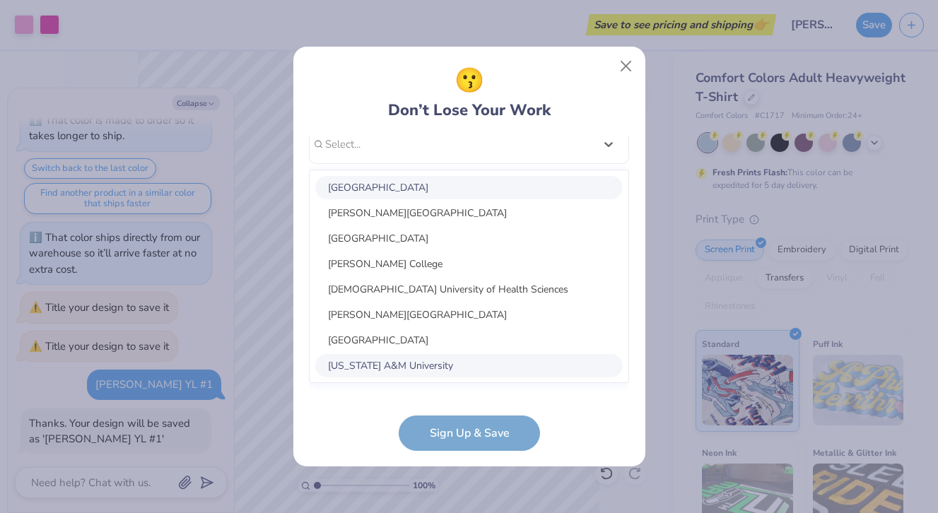
click at [453, 370] on div "option focused, 1 of 30. 30 results available. Use Up and Down to choose option…" at bounding box center [469, 254] width 320 height 258
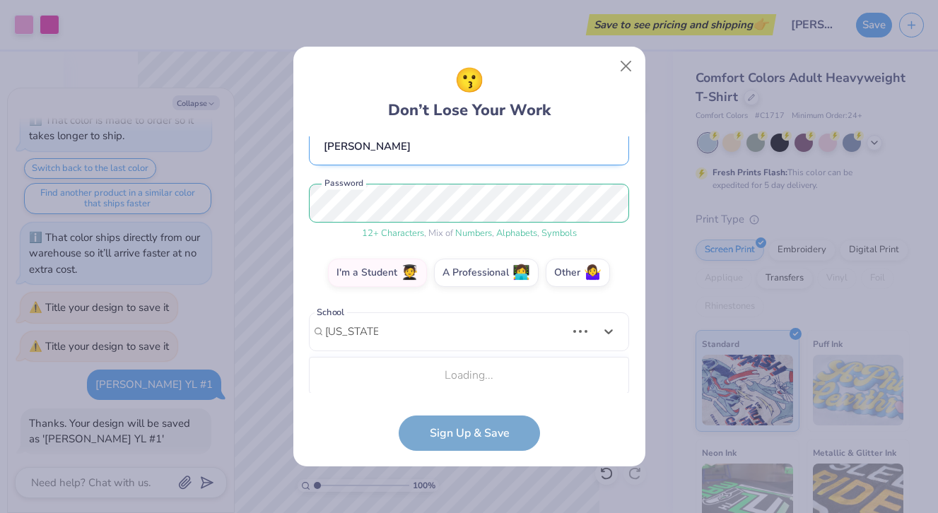
scroll to position [137, 0]
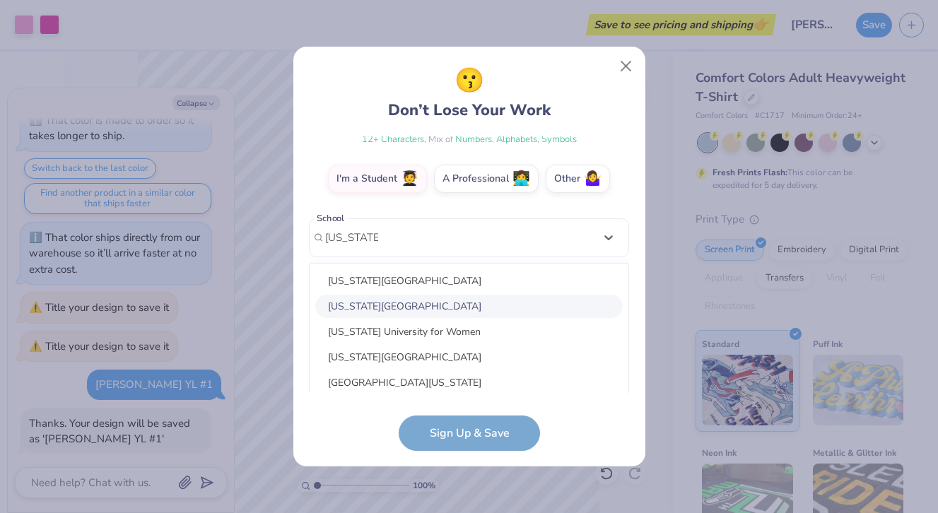
click at [436, 308] on div "Mississippi State University" at bounding box center [468, 306] width 307 height 23
type input "mississippi"
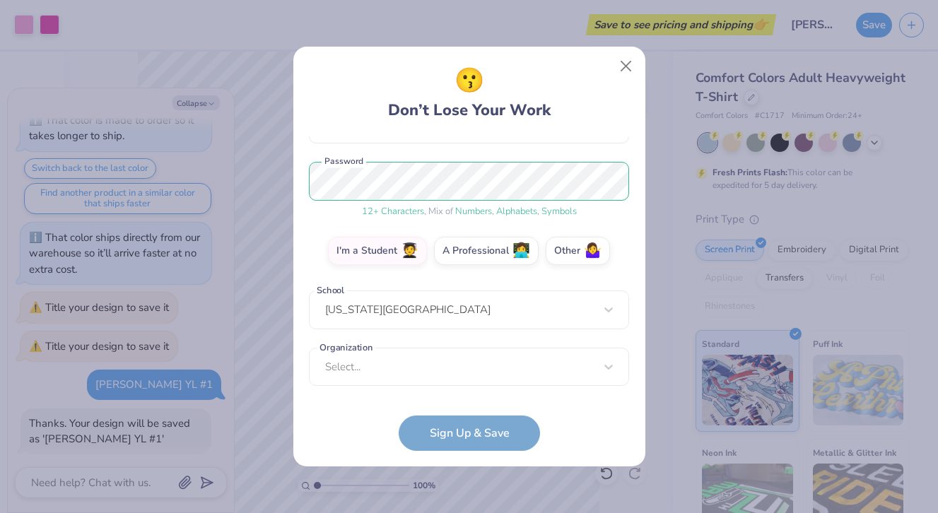
scroll to position [159, 0]
click at [418, 390] on div "egrady1243@gmail.com Email (864) 901-6448 Phone Edie Grady Full Name 12 + Chara…" at bounding box center [469, 264] width 320 height 257
click at [416, 367] on div "Select..." at bounding box center [469, 367] width 320 height 39
click at [440, 444] on form "egrady1243@gmail.com Email (864) 901-6448 Phone Edie Grady Full Name 12 + Chara…" at bounding box center [469, 293] width 320 height 314
click at [449, 418] on form "egrady1243@gmail.com Email (864) 901-6448 Phone Edie Grady Full Name 12 + Chara…" at bounding box center [469, 293] width 320 height 314
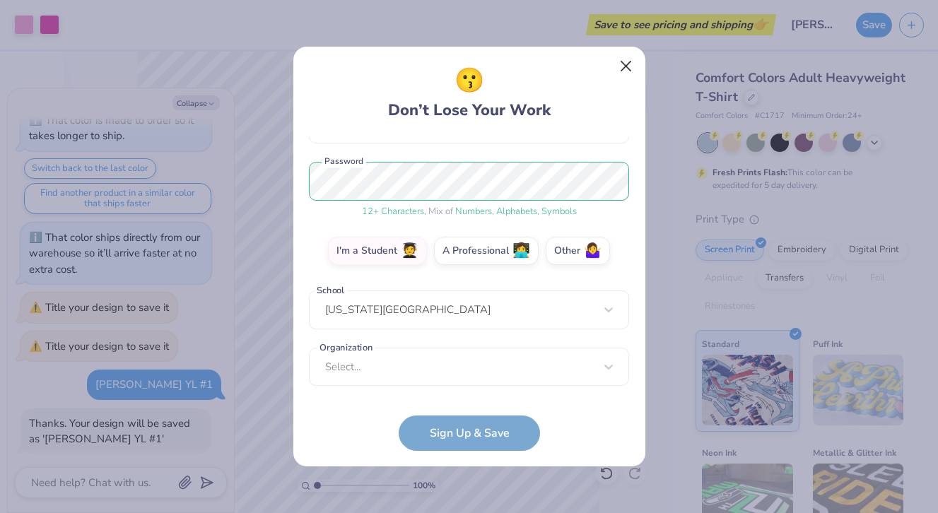
click at [631, 57] on button "Close" at bounding box center [625, 66] width 27 height 27
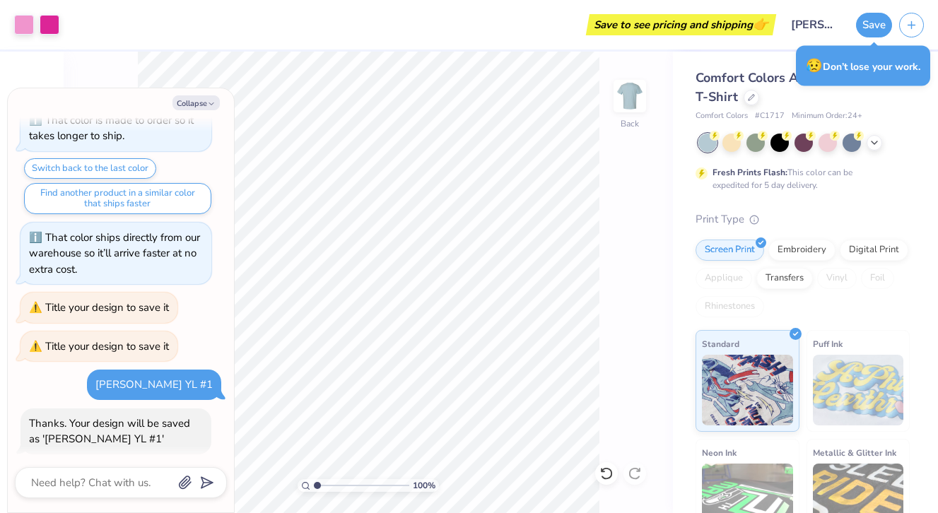
type textarea "x"
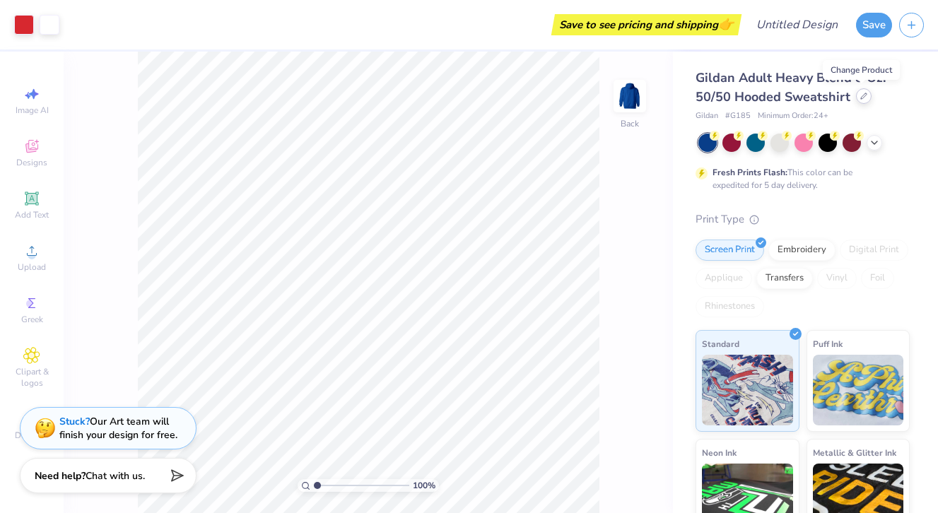
click at [861, 99] on icon at bounding box center [863, 96] width 7 height 7
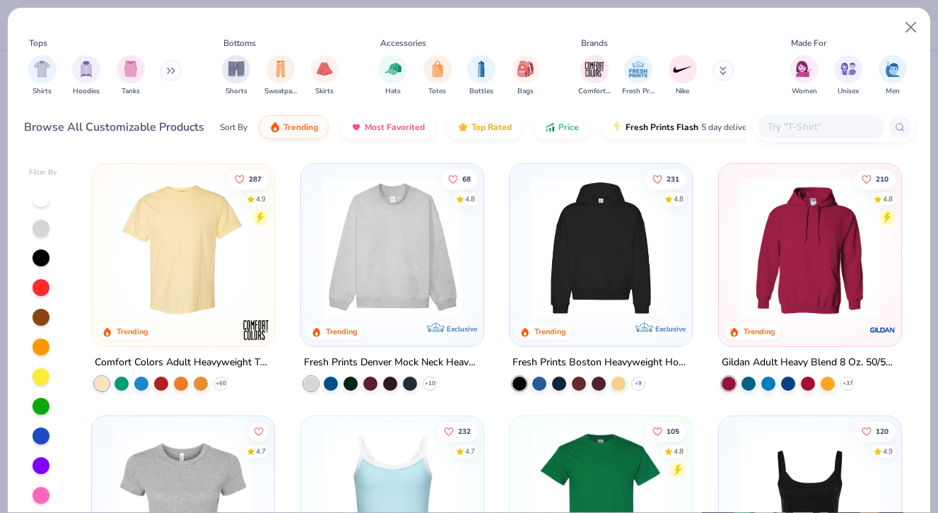
click at [216, 314] on img at bounding box center [183, 248] width 154 height 140
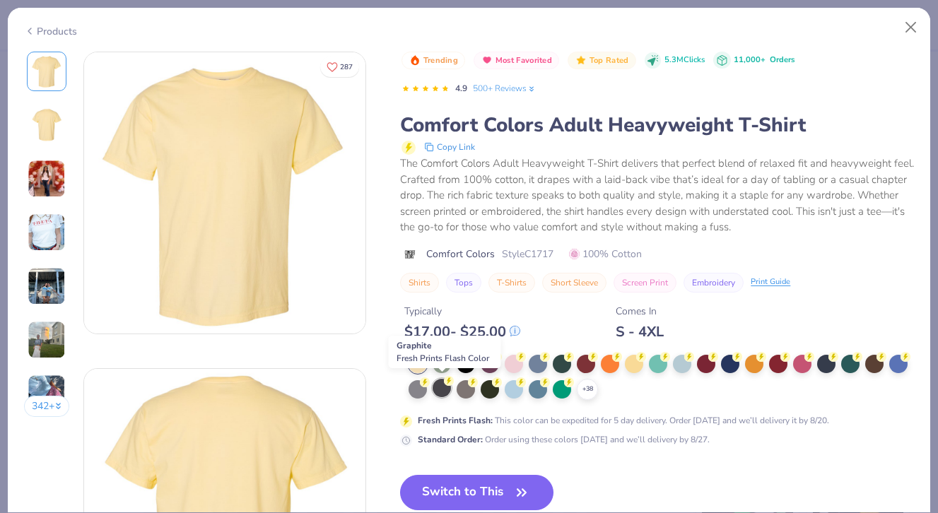
click at [441, 387] on div at bounding box center [441, 388] width 18 height 18
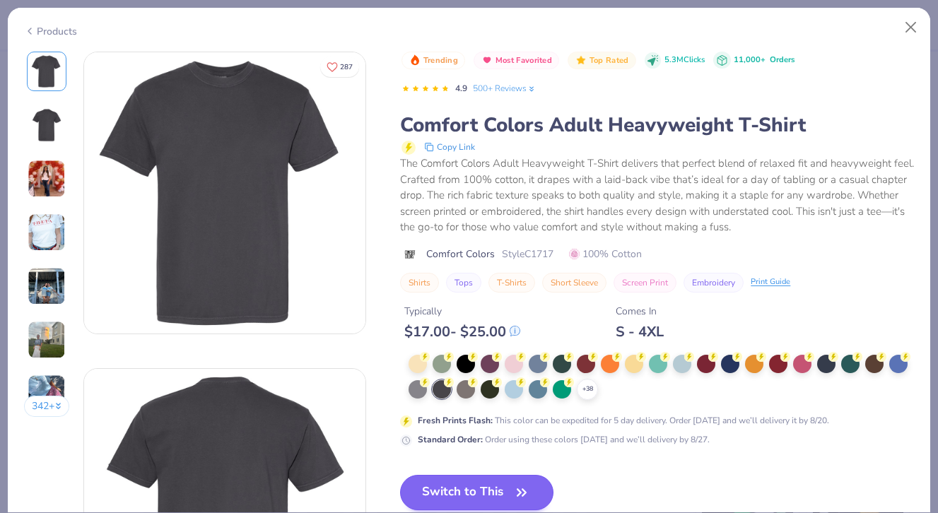
click at [471, 488] on button "Switch to This" at bounding box center [476, 492] width 153 height 35
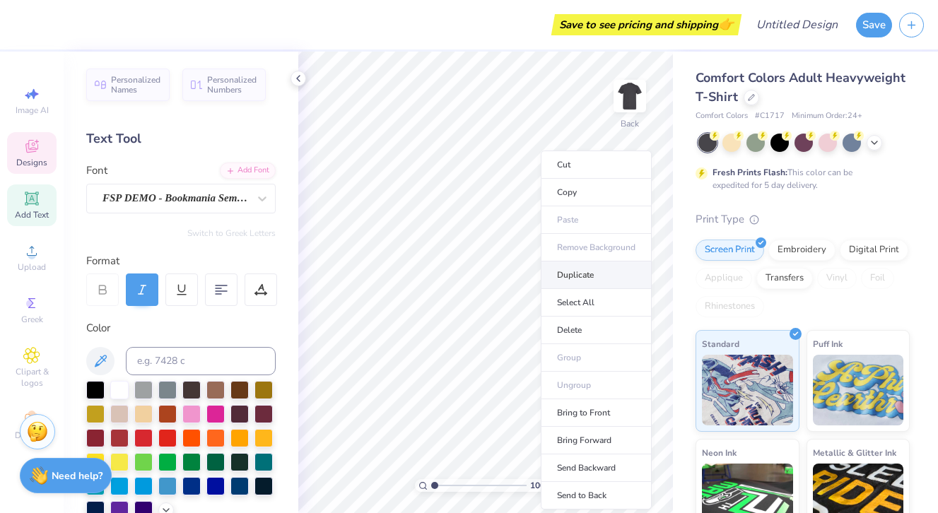
click at [572, 269] on li "Duplicate" at bounding box center [596, 275] width 111 height 28
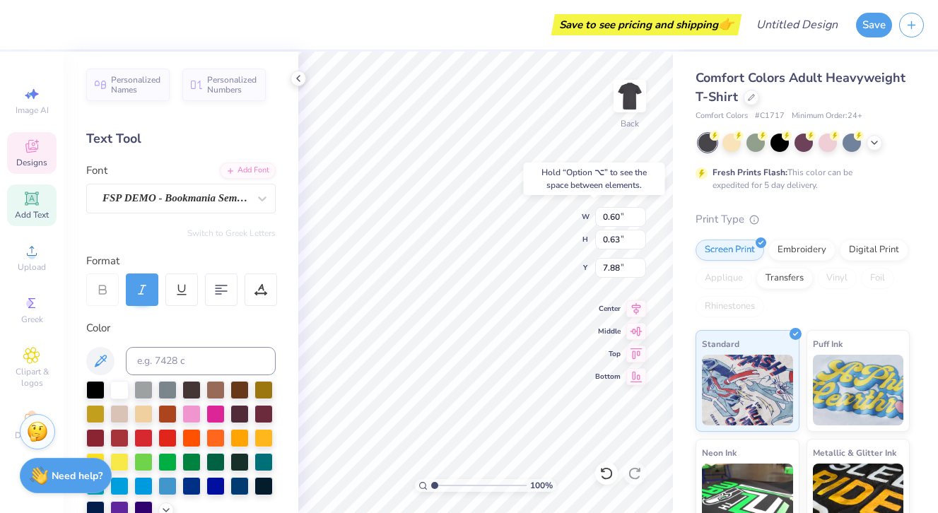
type input "6.66"
type textarea "A"
type textarea "a"
type input "6.88"
type textarea "w"
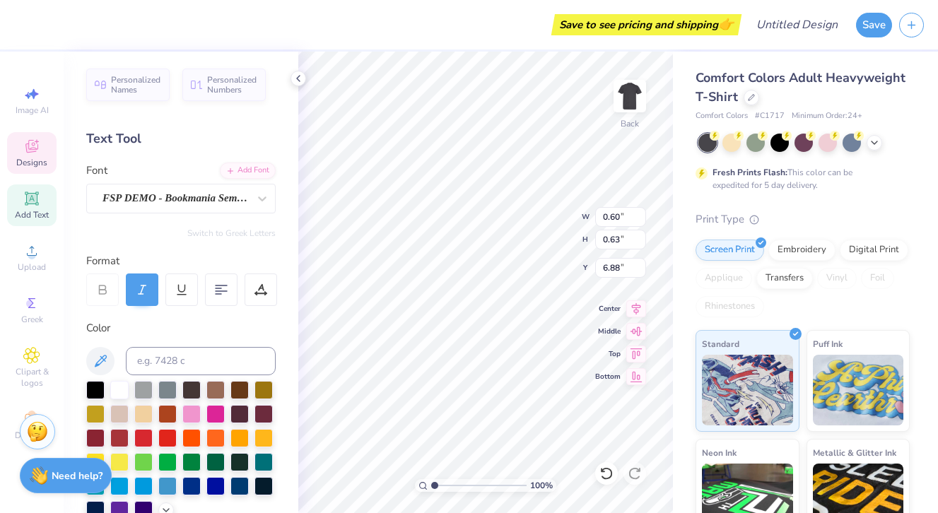
type input "0.36"
type input "0.72"
type input "6.66"
type textarea "d"
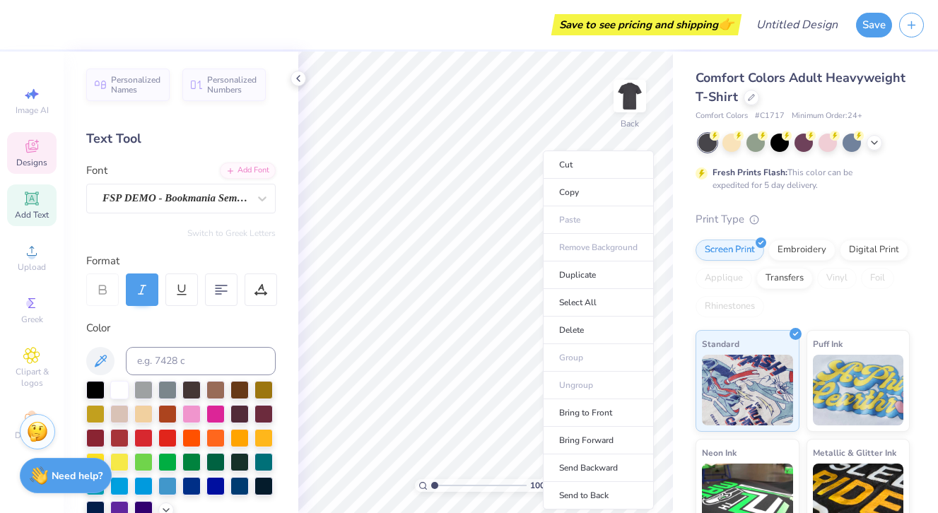
type input "0.76"
type input "0.44"
click at [584, 276] on li "Duplicate" at bounding box center [598, 275] width 111 height 28
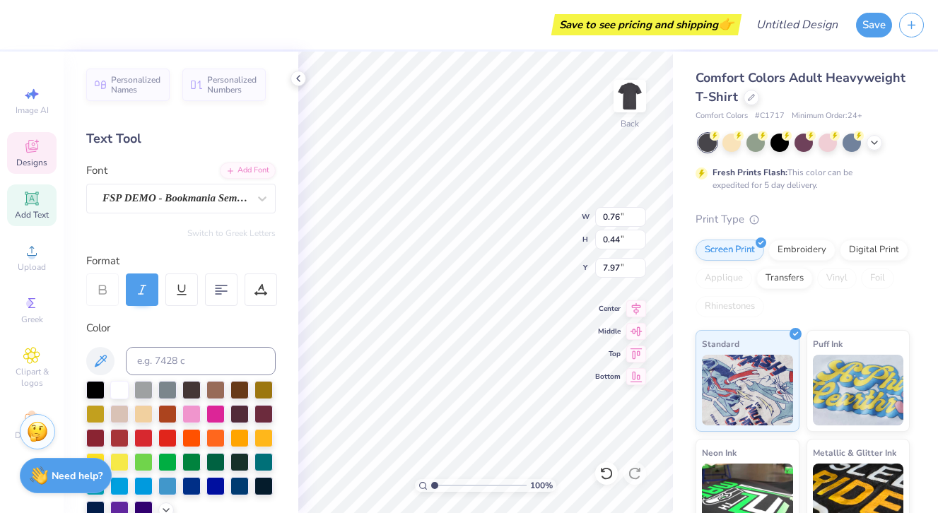
type input "6.97"
type textarea "e"
type input "0.62"
type input "0.75"
type input "6.64"
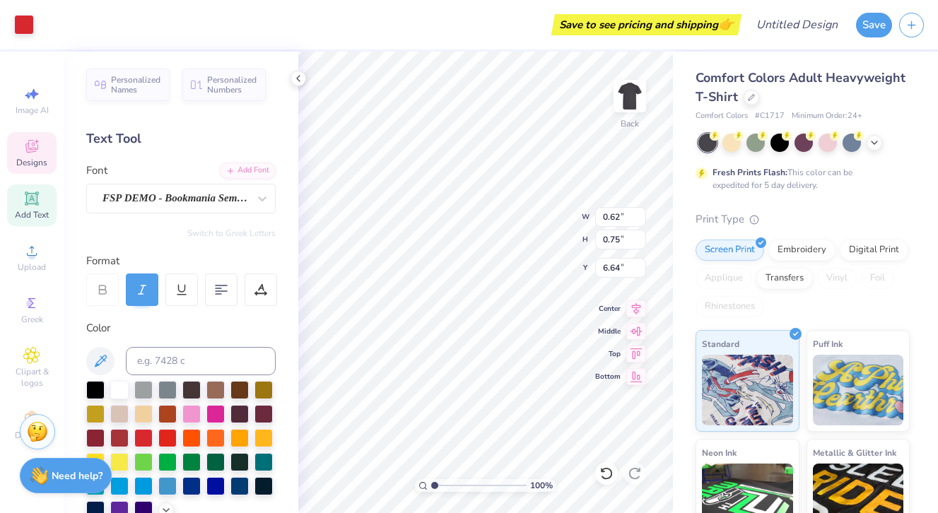
type input "1.62"
type input "1.59"
type input "5.85"
type input "0.46"
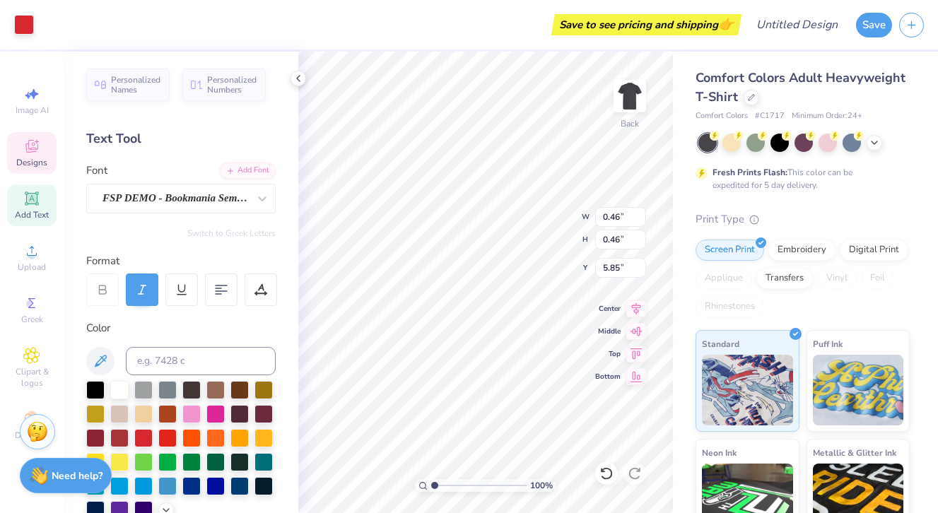
type input "6.74"
type input "0.45"
type input "0.47"
type input "6.96"
type input "0.46"
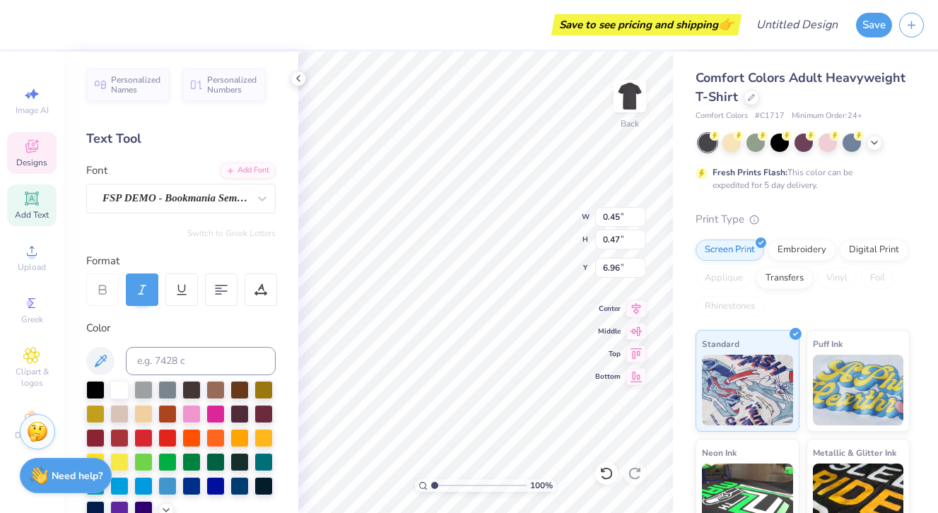
type input "0.46"
type input "6.94"
type input "0.45"
type input "0.47"
type input "6.96"
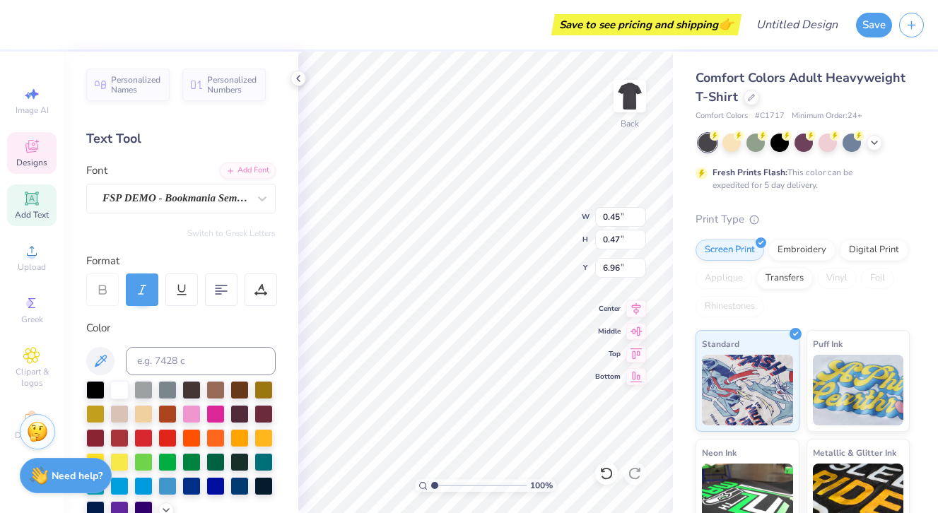
type input "0.76"
type input "0.44"
type input "6.97"
type input "1.62"
type input "1.59"
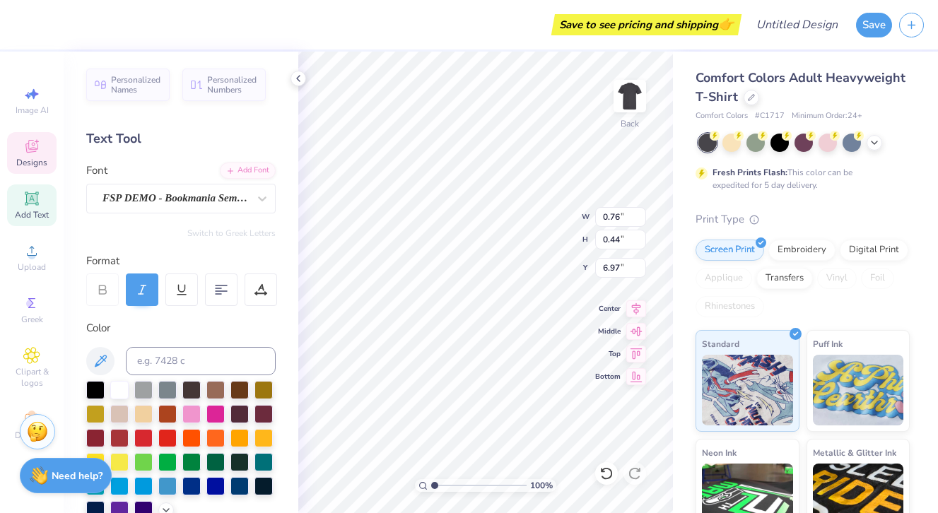
type input "5.85"
type input "0.46"
type input "6.94"
type input "0.76"
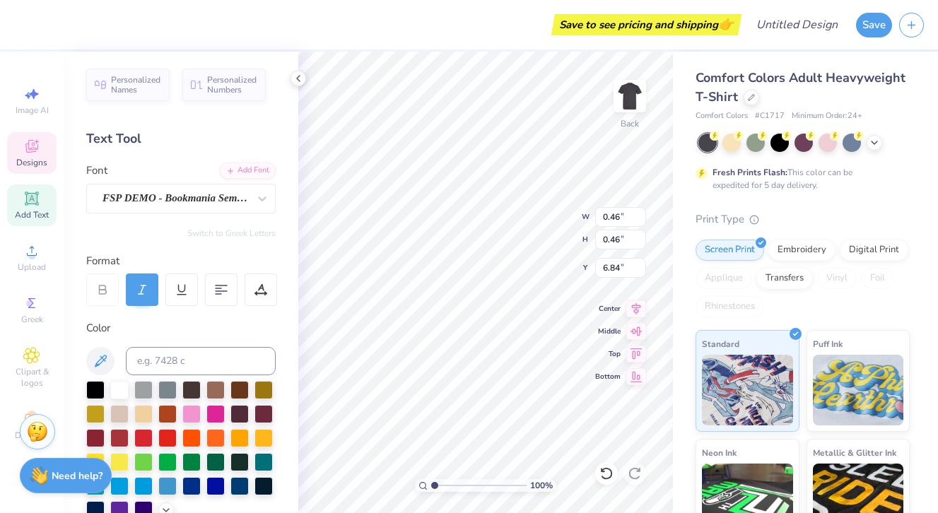
type input "0.44"
type input "6.97"
type input "0.45"
type input "0.47"
type input "6.86"
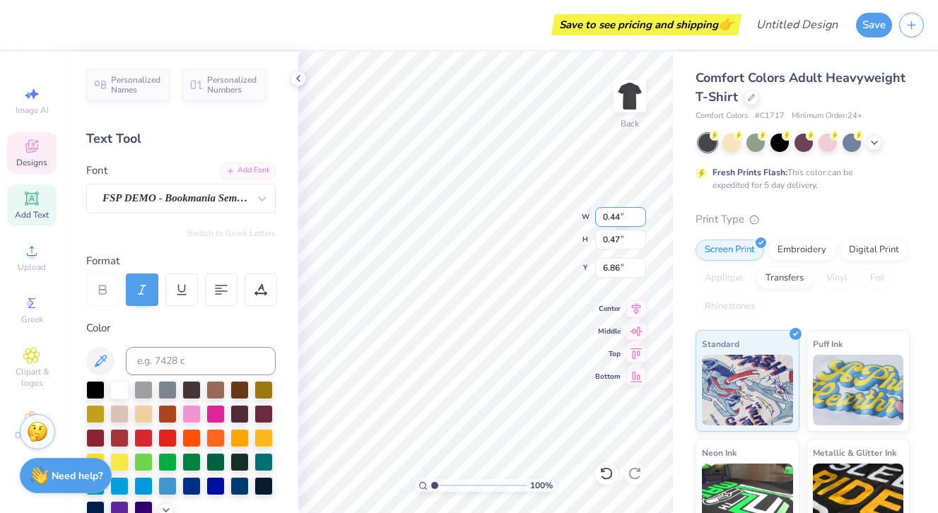
click at [640, 220] on input "0.44" at bounding box center [620, 217] width 51 height 20
click at [641, 220] on input "0.43" at bounding box center [620, 217] width 51 height 20
type input "0.42"
click at [641, 220] on input "0.42" at bounding box center [620, 217] width 51 height 20
type input "0.46"
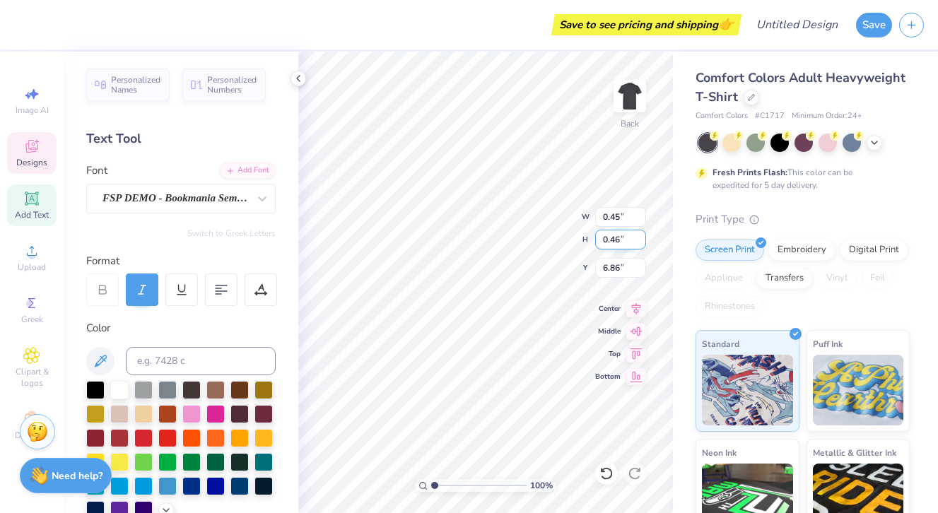
click at [641, 242] on input "0.46" at bounding box center [620, 240] width 51 height 20
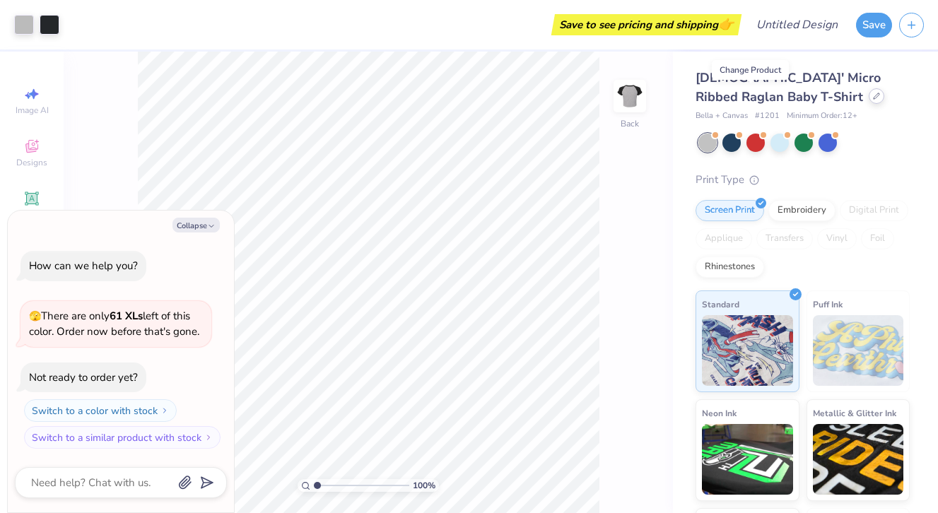
click at [868, 100] on div at bounding box center [876, 96] width 16 height 16
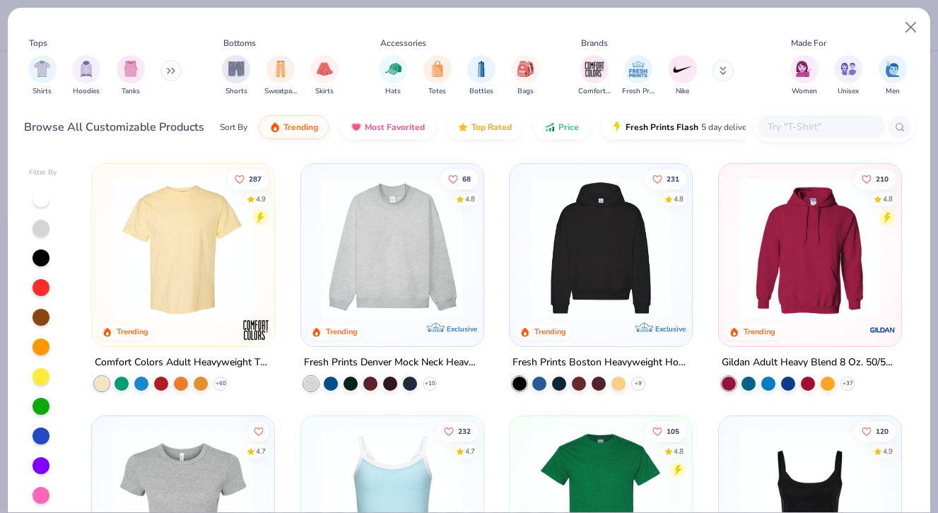
click at [234, 271] on img at bounding box center [183, 248] width 154 height 140
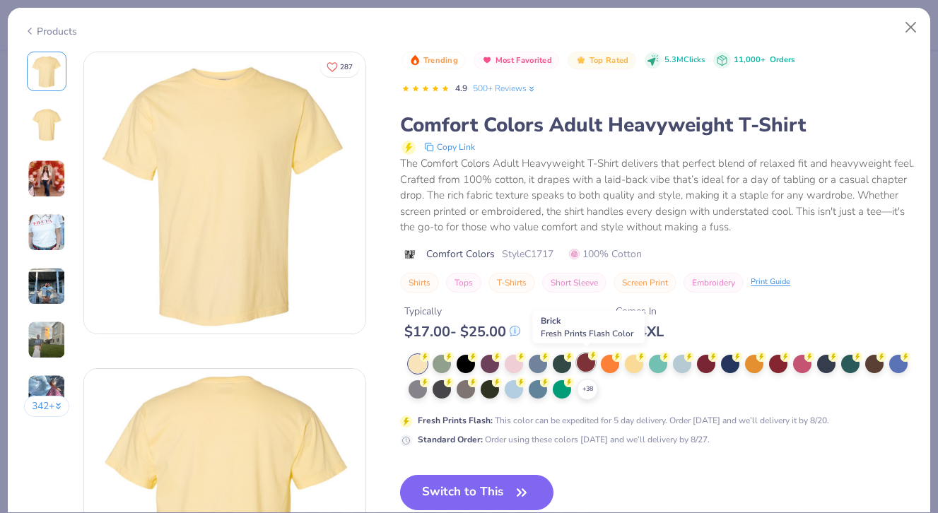
click at [584, 363] on div at bounding box center [586, 362] width 18 height 18
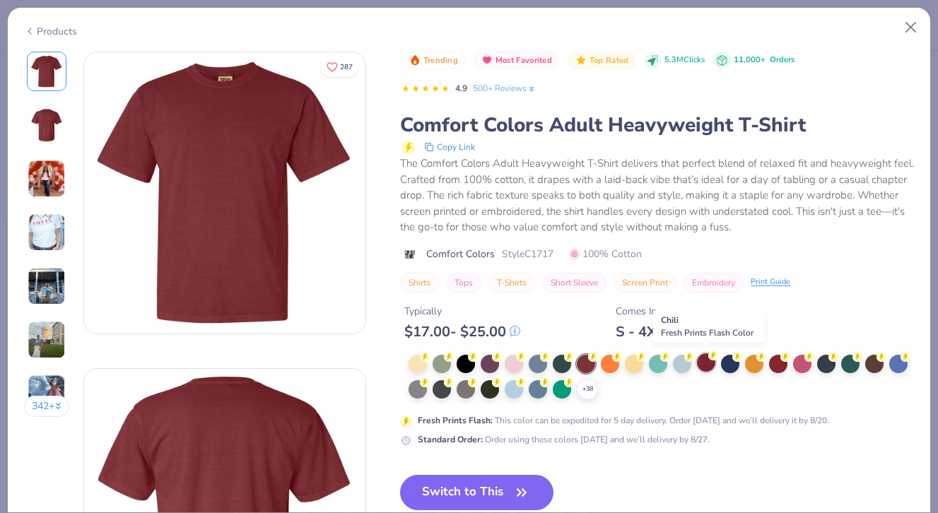
click at [702, 367] on div at bounding box center [706, 362] width 18 height 18
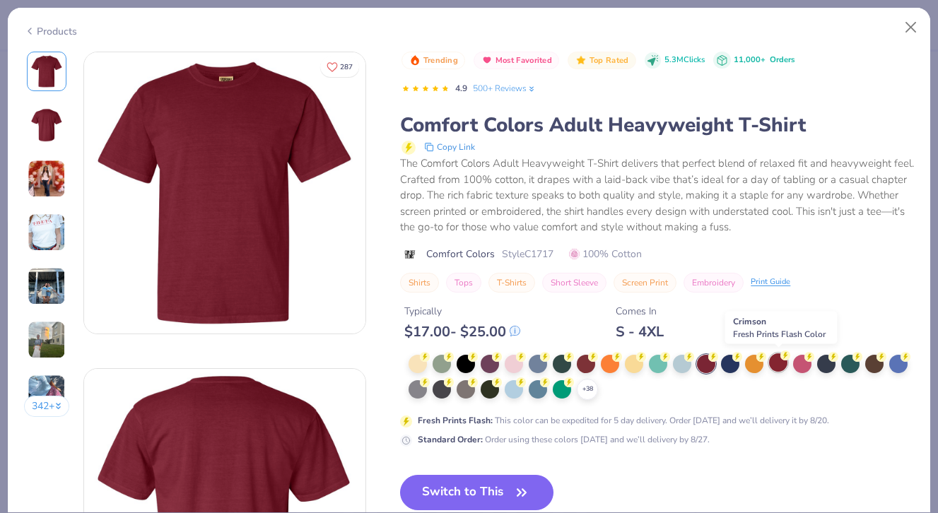
click at [779, 362] on div at bounding box center [778, 362] width 18 height 18
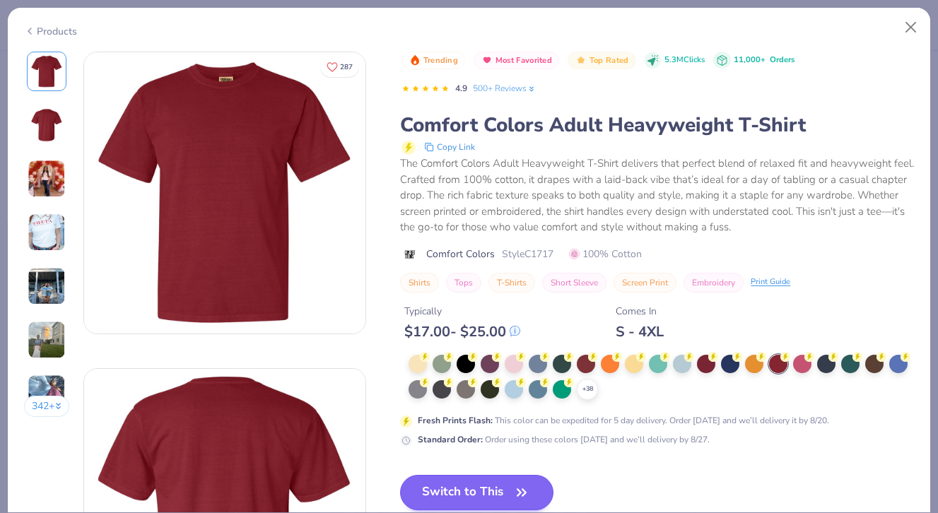
click at [509, 483] on button "Switch to This" at bounding box center [476, 492] width 153 height 35
click at [533, 488] on button "Switch to This" at bounding box center [476, 492] width 153 height 35
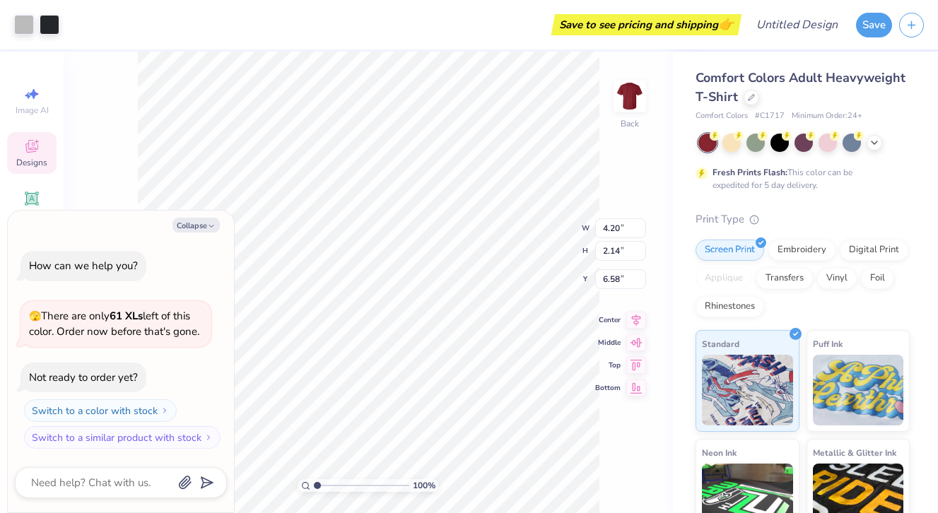
type textarea "x"
type input "9.30"
type input "4.73"
type input "3.99"
type textarea "x"
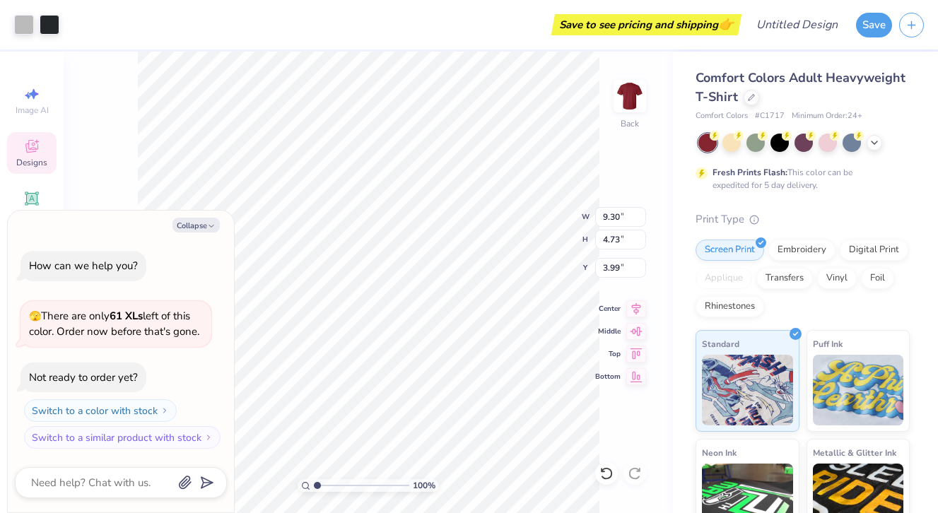
type input "3.24"
type textarea "x"
type input "3.00"
click at [206, 226] on button "Collapse" at bounding box center [195, 225] width 47 height 15
type textarea "x"
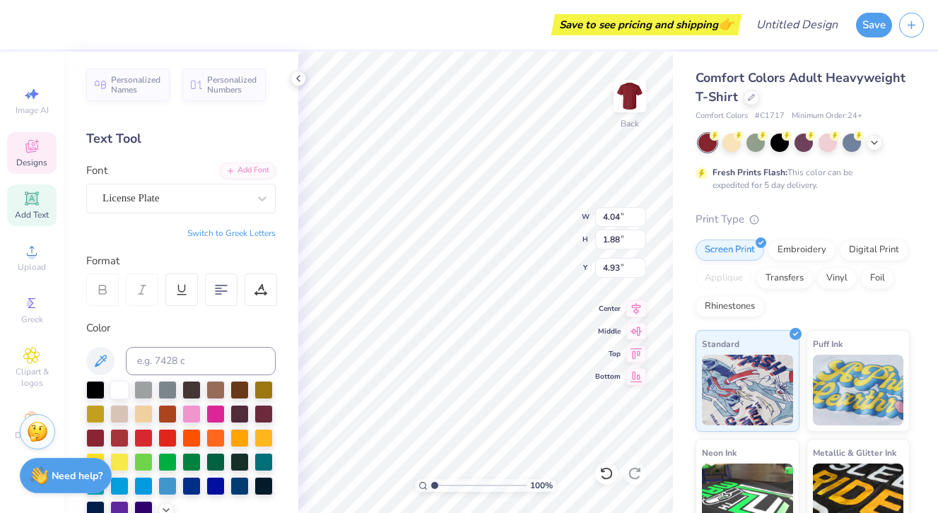
type input "2.95"
type textarea "YL"
type input "2.93"
type input "0.53"
type input "3.31"
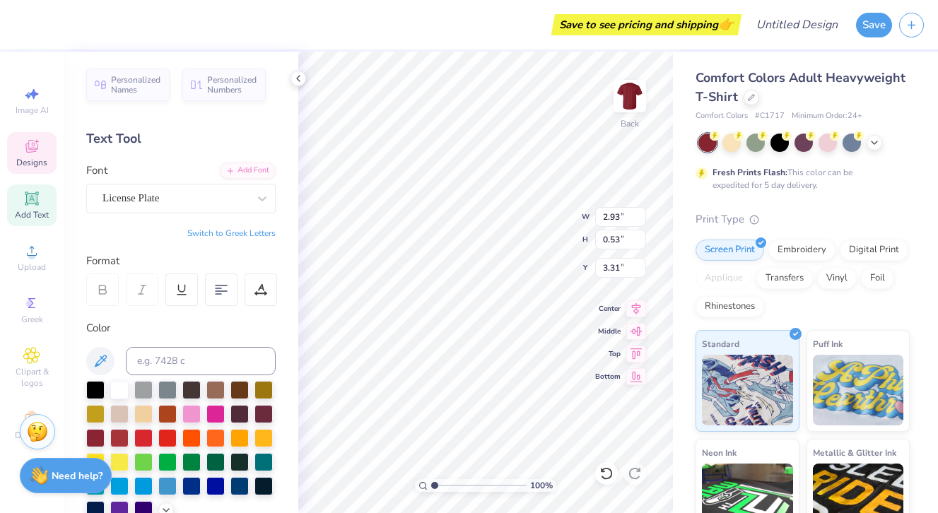
scroll to position [0, 1]
type textarea "Wade Hampton"
type input "1.88"
type input "1.90"
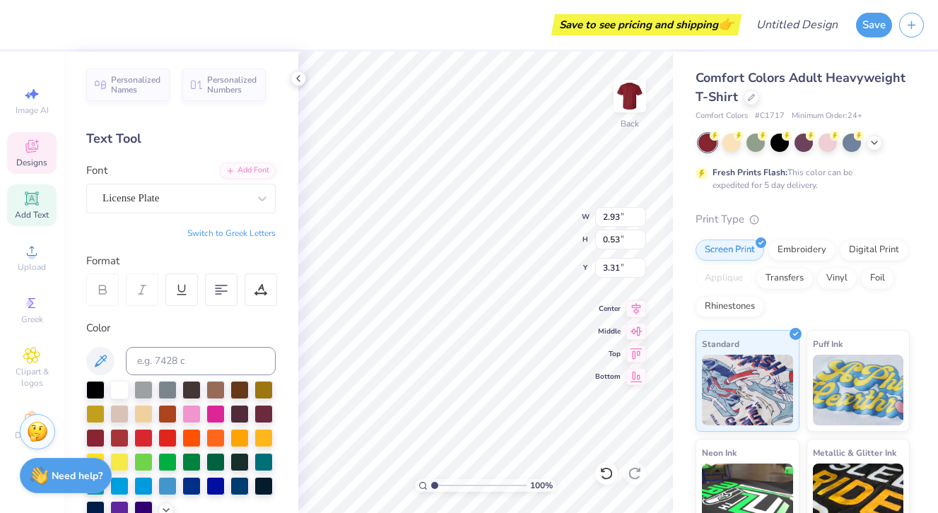
type input "5.21"
type input "8.93"
type input "3.62"
type input "3.94"
type input "1.88"
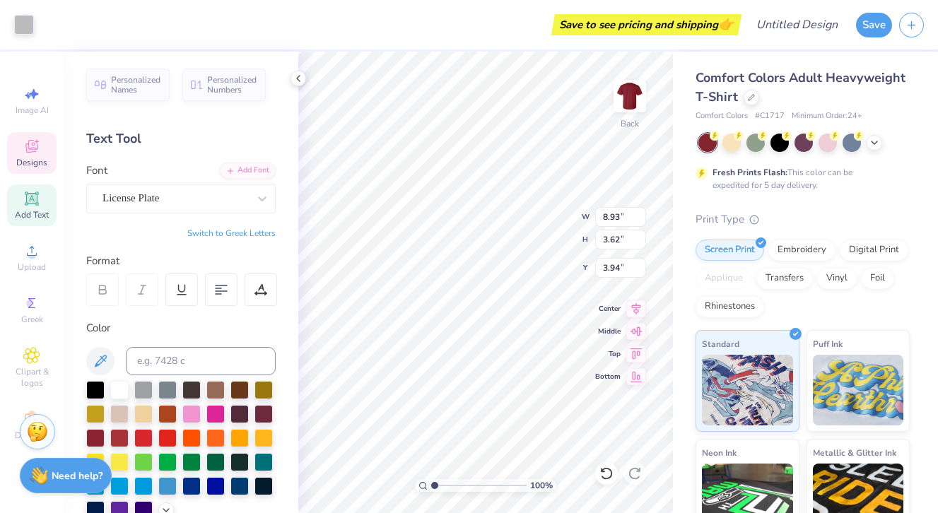
type input "1.90"
type input "5.21"
type input "1.88"
type input "1.90"
type input "4.91"
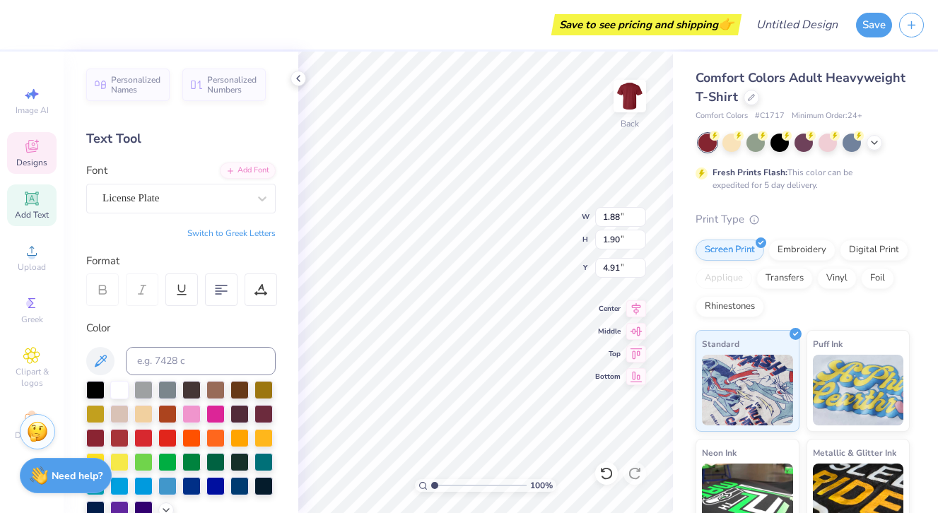
type input "4.04"
type input "1.88"
type input "4.93"
type input "1.88"
type input "1.90"
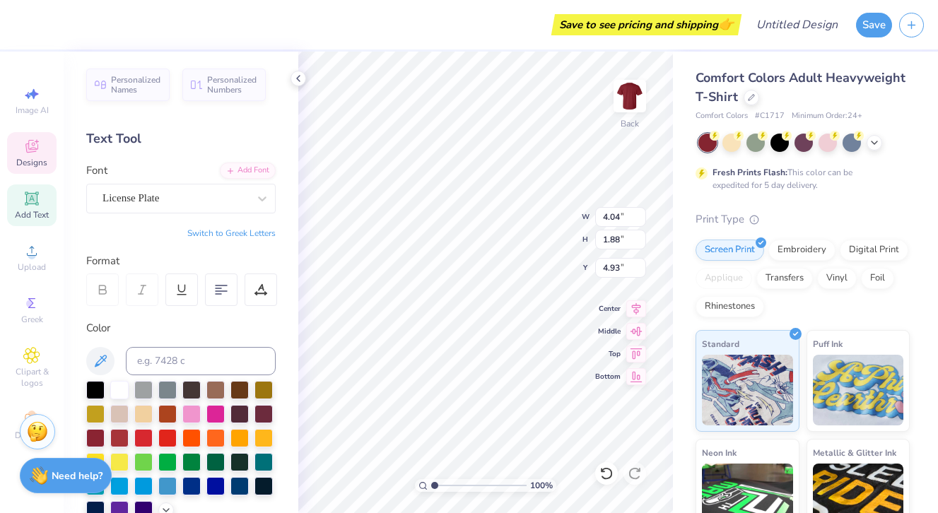
type input "4.91"
type input "8.93"
type input "3.62"
type input "3.94"
click at [95, 439] on div at bounding box center [95, 437] width 18 height 18
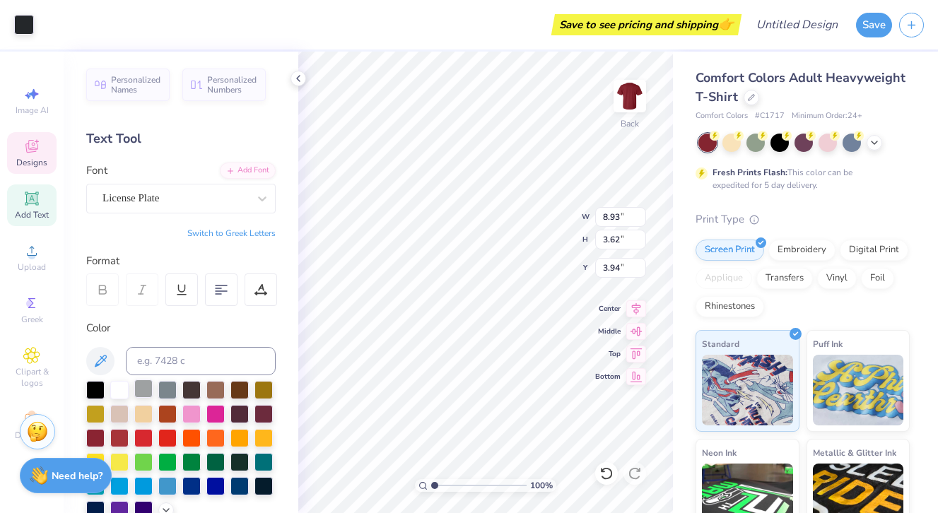
click at [143, 388] on div at bounding box center [143, 388] width 18 height 18
type input "9.16"
type input "4.58"
type input "3.08"
click at [141, 394] on div at bounding box center [143, 388] width 18 height 18
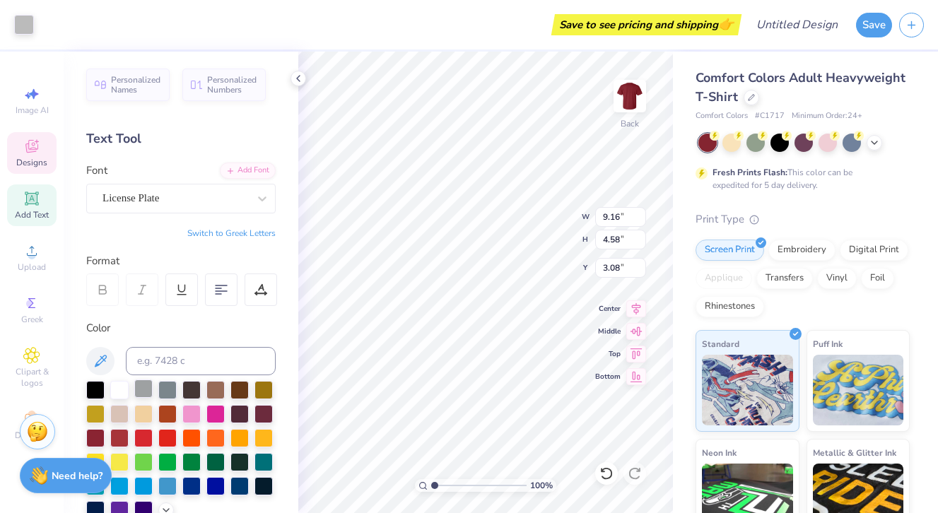
click at [141, 388] on div at bounding box center [143, 388] width 18 height 18
type input "4.04"
type input "1.88"
type input "4.93"
type input "8.93"
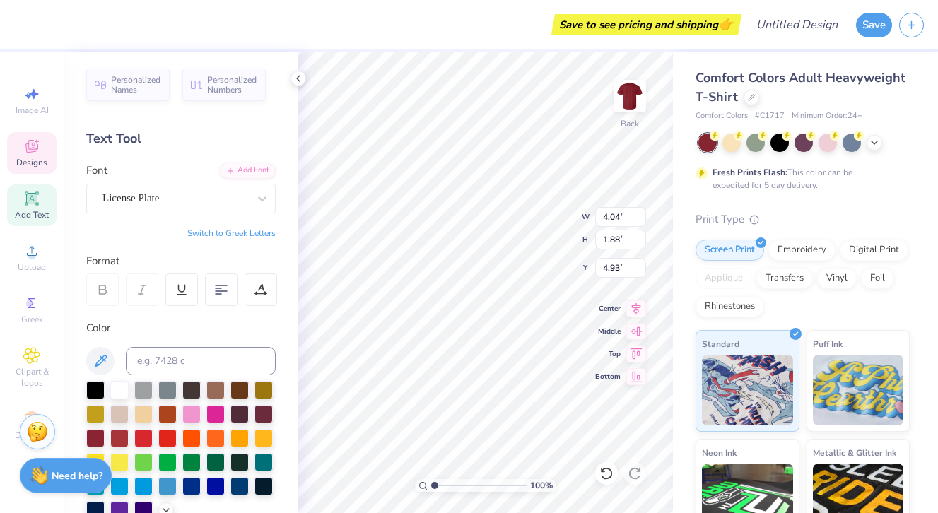
type input "3.62"
type input "3.94"
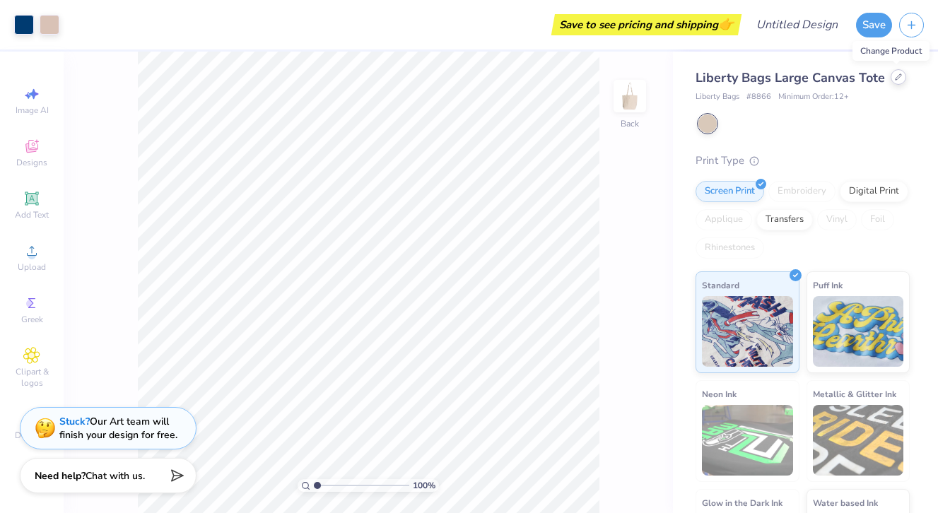
click at [893, 82] on div at bounding box center [898, 77] width 16 height 16
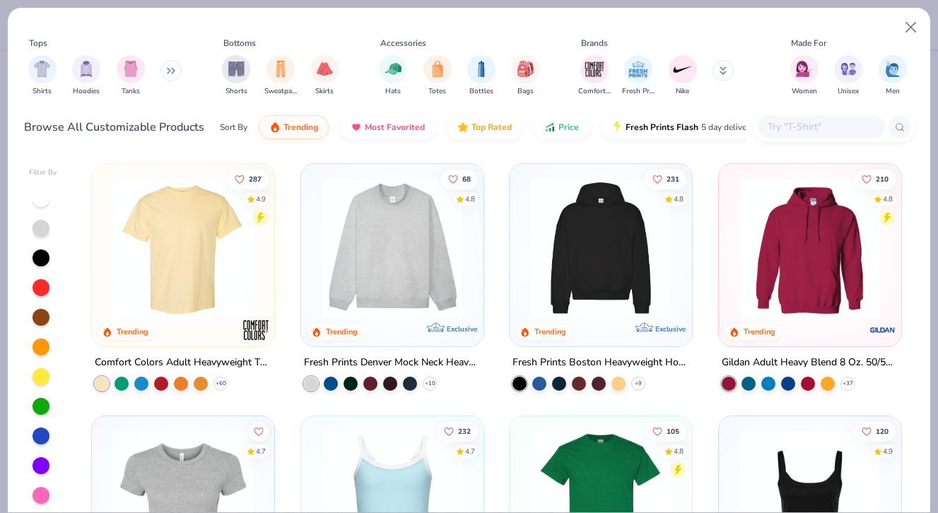
click at [206, 264] on img at bounding box center [183, 248] width 154 height 140
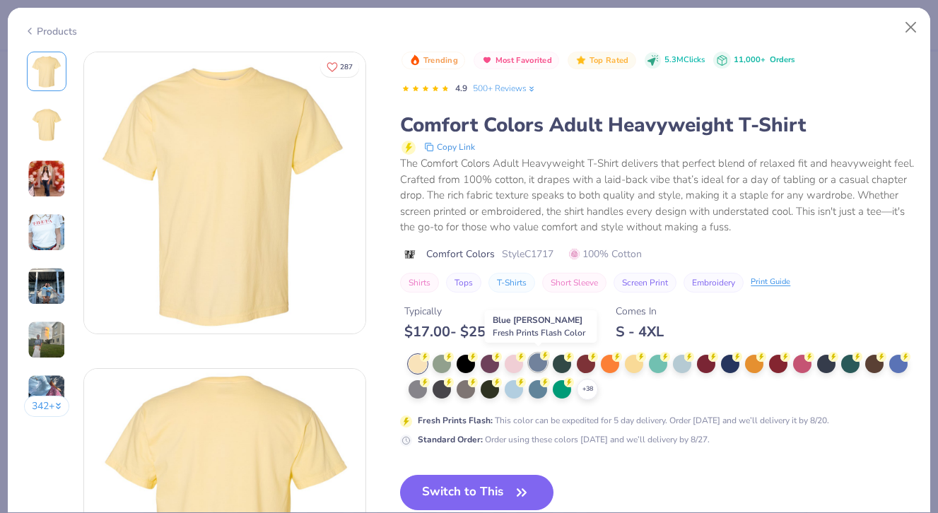
click at [538, 362] on div at bounding box center [538, 362] width 18 height 18
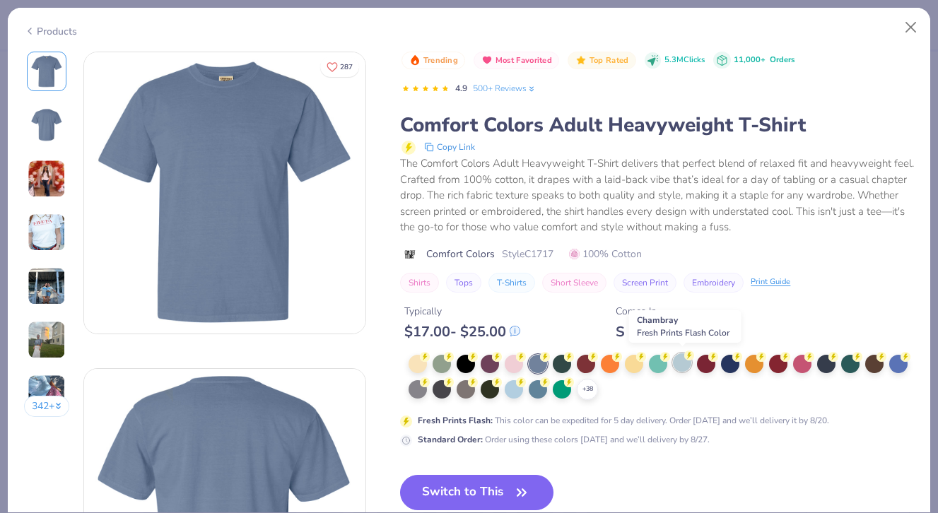
click at [683, 362] on div at bounding box center [682, 362] width 18 height 18
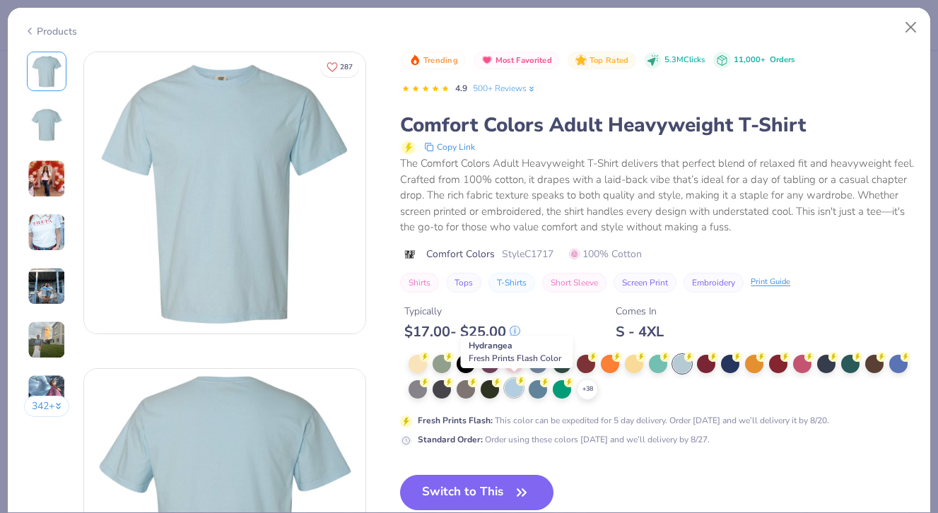
click at [517, 391] on div at bounding box center [514, 388] width 18 height 18
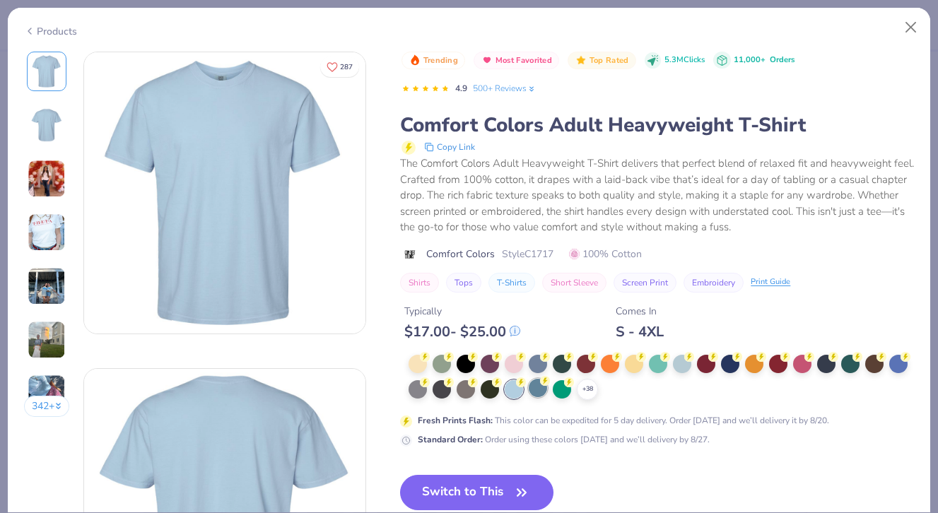
click at [538, 391] on div at bounding box center [538, 388] width 18 height 18
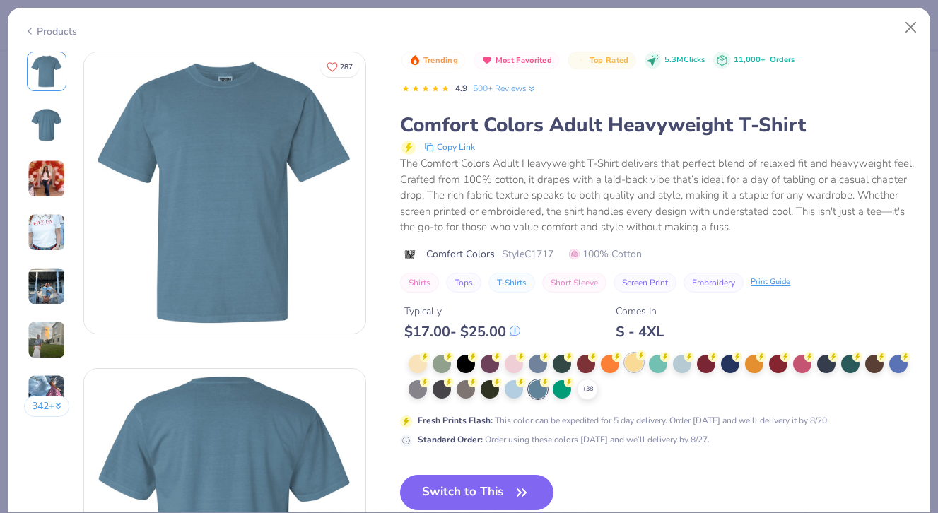
click at [637, 367] on div at bounding box center [634, 362] width 18 height 18
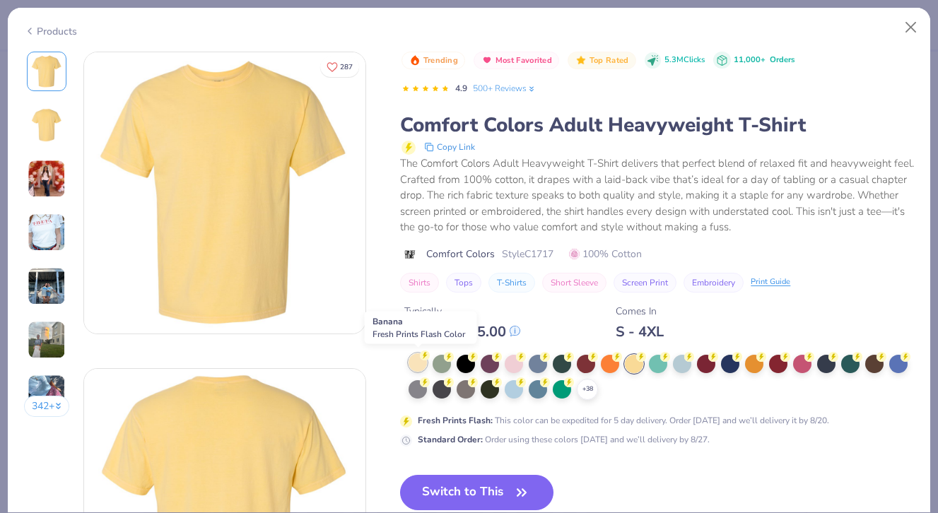
click at [416, 361] on div at bounding box center [417, 362] width 18 height 18
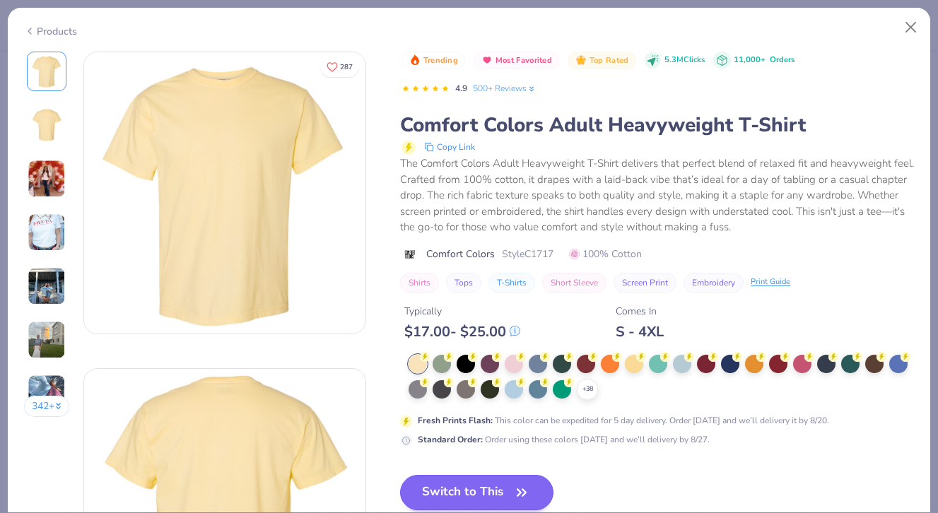
click at [481, 492] on button "Switch to This" at bounding box center [476, 492] width 153 height 35
click at [493, 497] on button "Switch to This" at bounding box center [476, 492] width 153 height 35
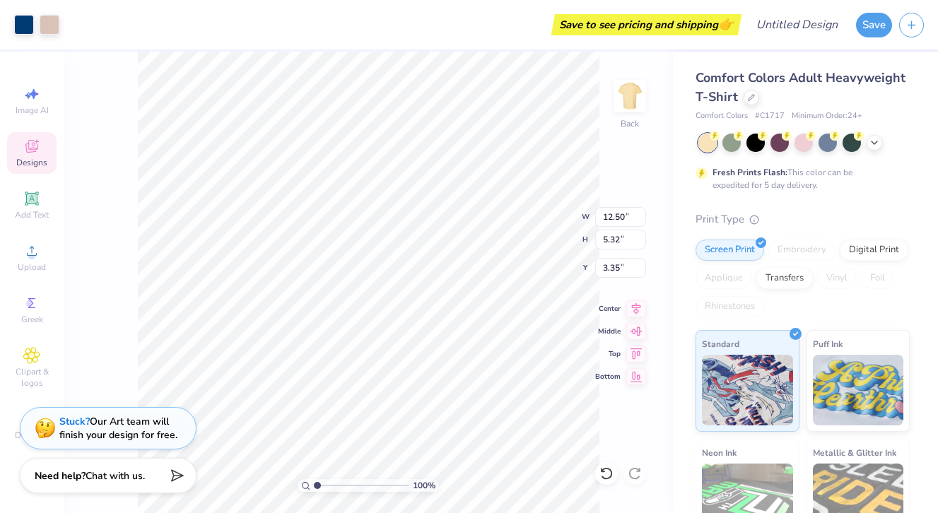
type input "3.35"
type input "3.00"
click at [35, 163] on span "Designs" at bounding box center [31, 162] width 31 height 11
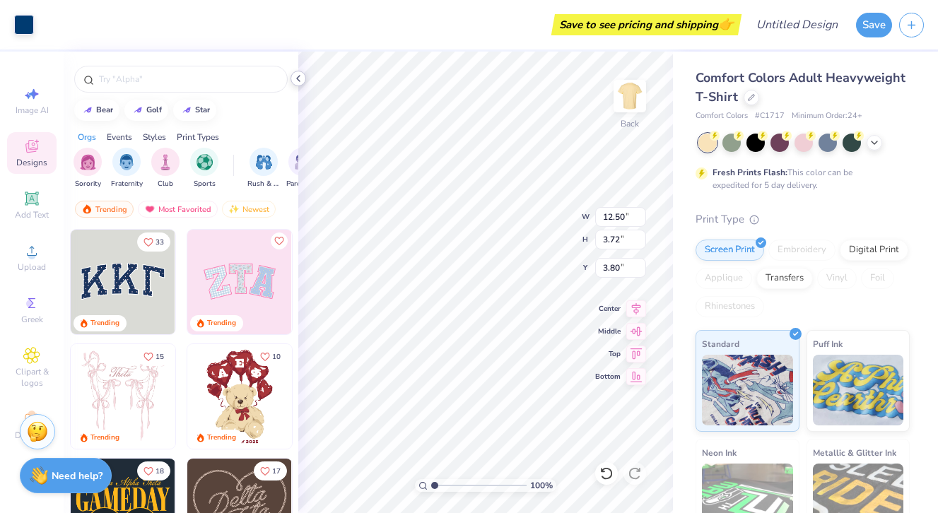
click at [295, 78] on icon at bounding box center [298, 78] width 11 height 11
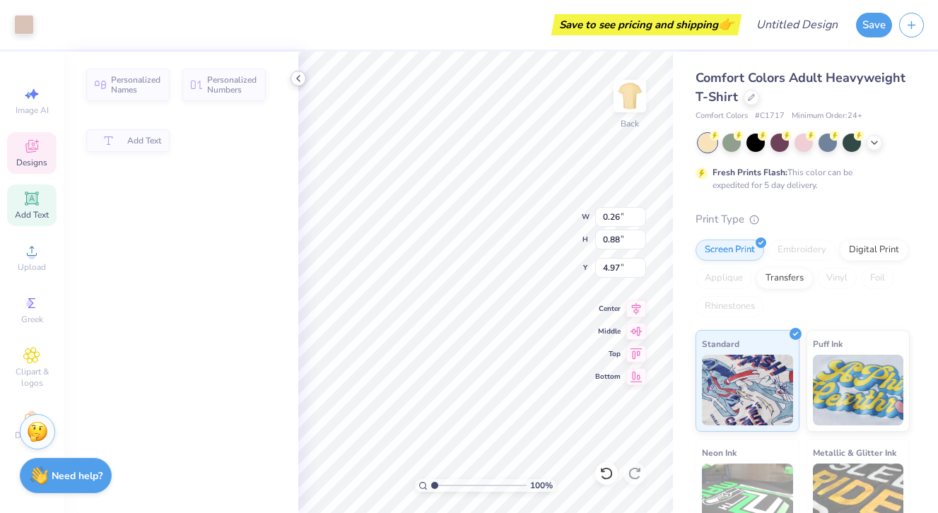
type input "0.26"
type input "0.88"
type input "4.97"
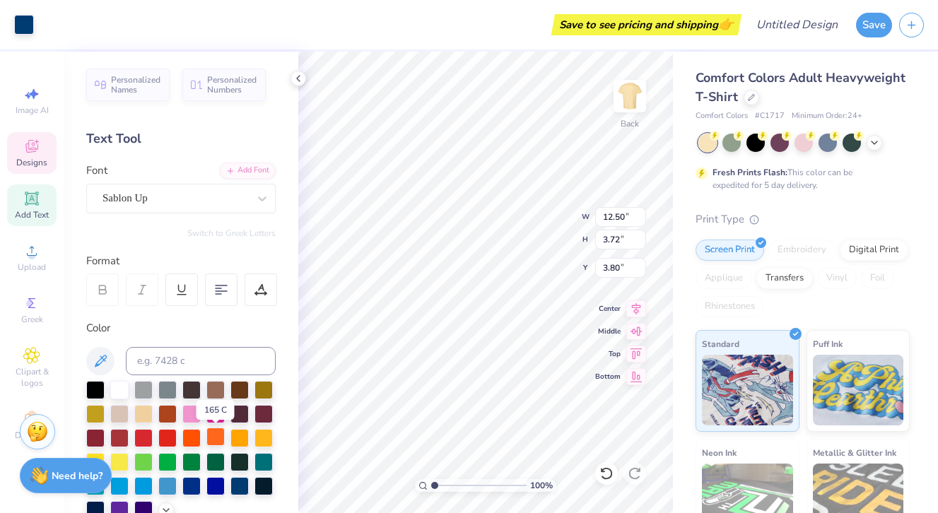
click at [218, 435] on div at bounding box center [215, 437] width 18 height 18
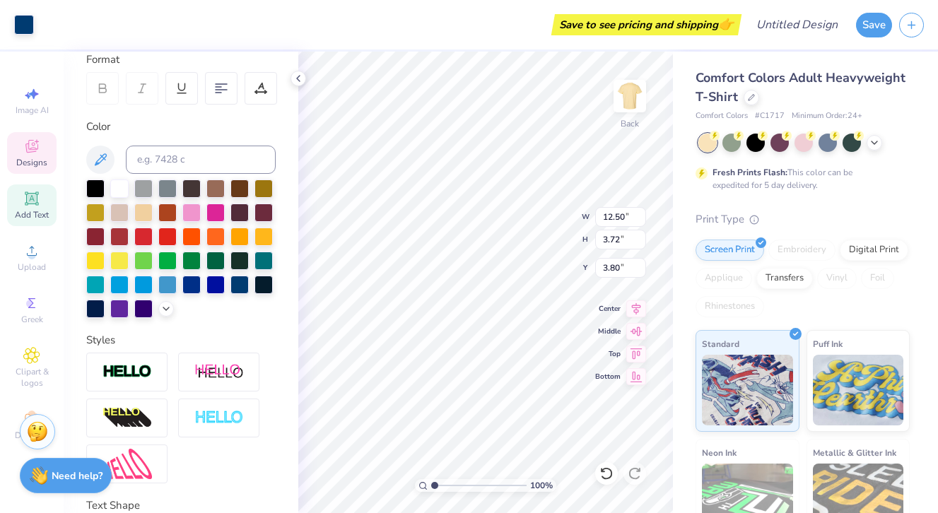
scroll to position [183, 0]
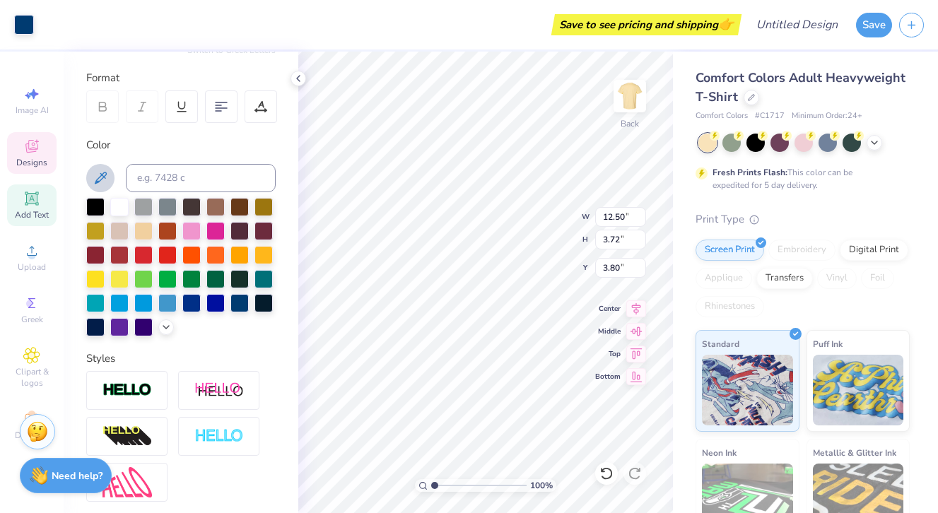
click at [105, 179] on icon at bounding box center [100, 178] width 17 height 17
type input "0.40"
type input "0.90"
type input "7.25"
type input "0.43"
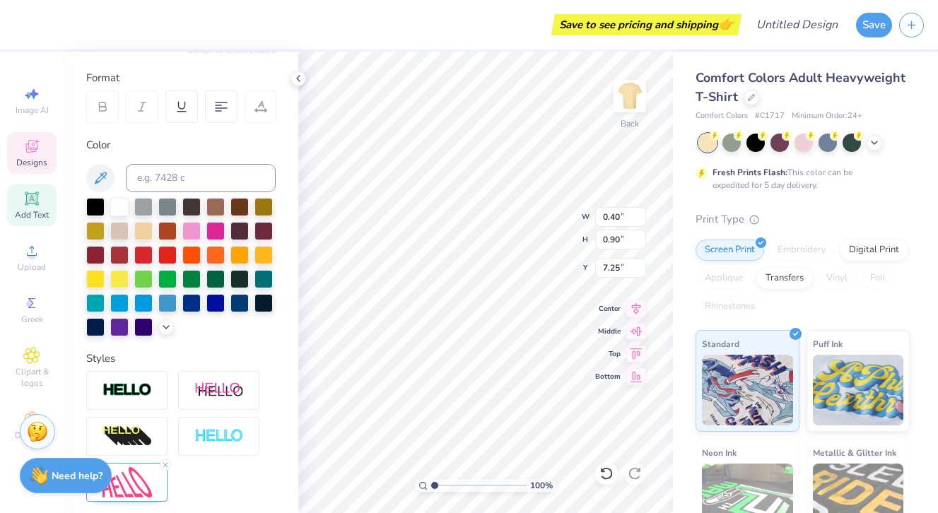
type input "0.93"
type input "7.26"
type input "0.70"
type input "7.36"
type input "0.88"
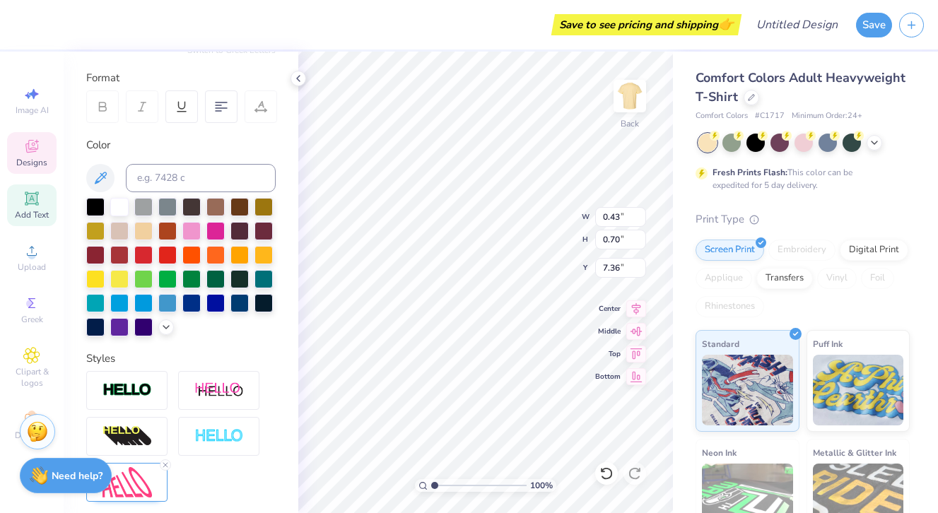
type input "0.85"
type input "7.30"
click at [293, 73] on icon at bounding box center [298, 78] width 11 height 11
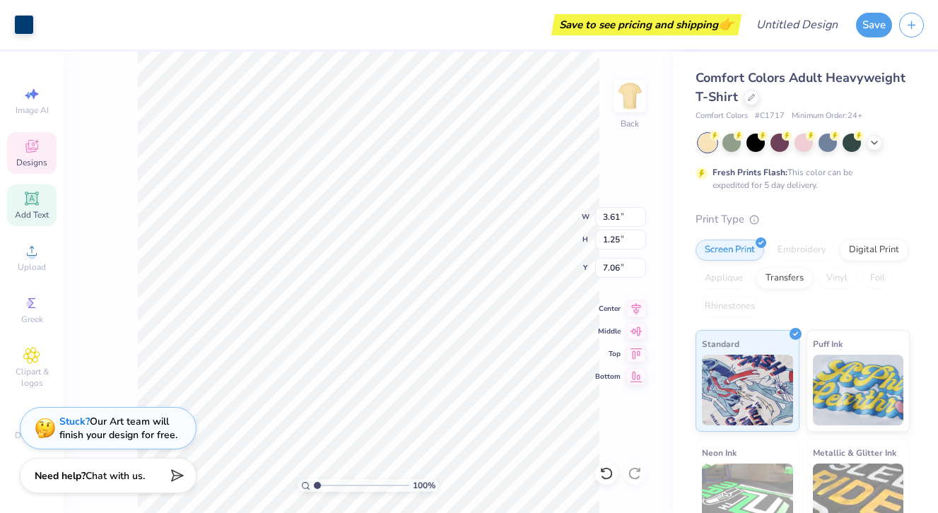
click at [38, 208] on div "Add Text" at bounding box center [31, 205] width 49 height 42
type input "5.59"
type input "1.62"
type input "11.69"
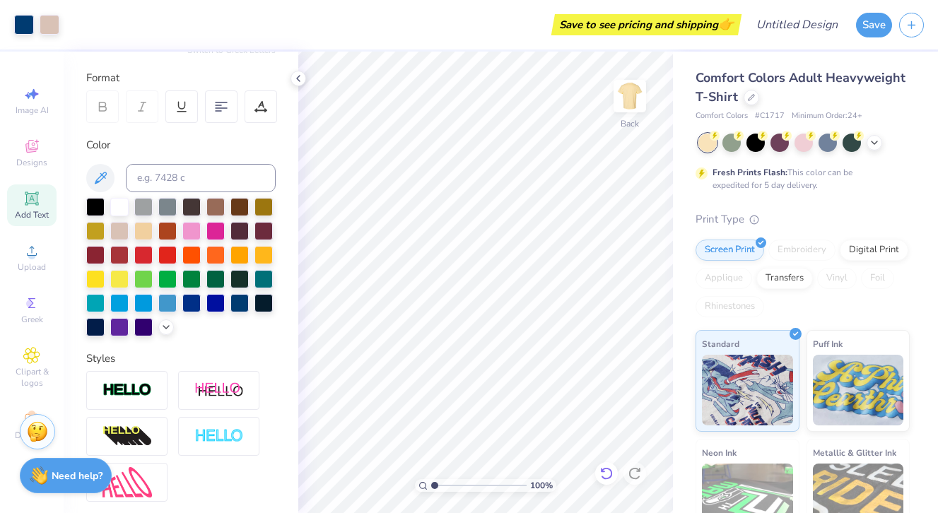
click at [606, 471] on icon at bounding box center [606, 473] width 14 height 14
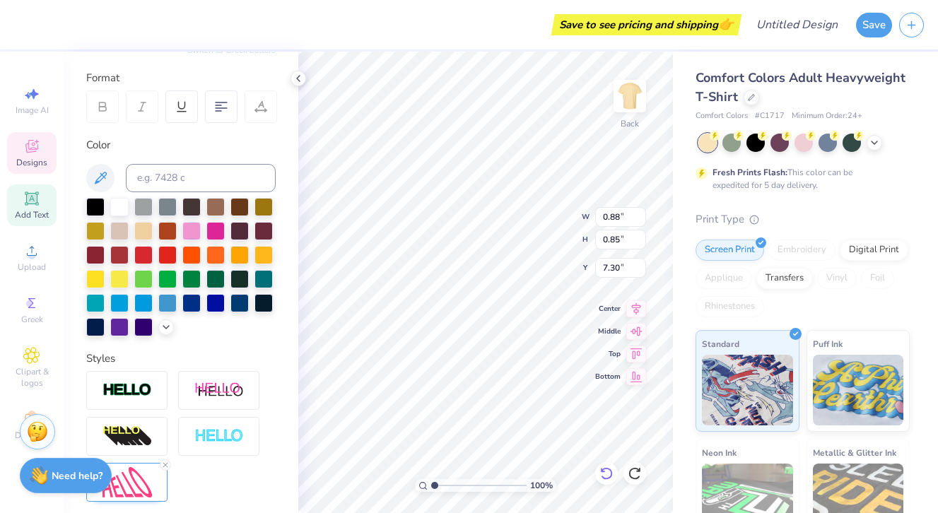
type textarea "A"
type textarea "YO"
type textarea "U"
type input "0.43"
type input "0.95"
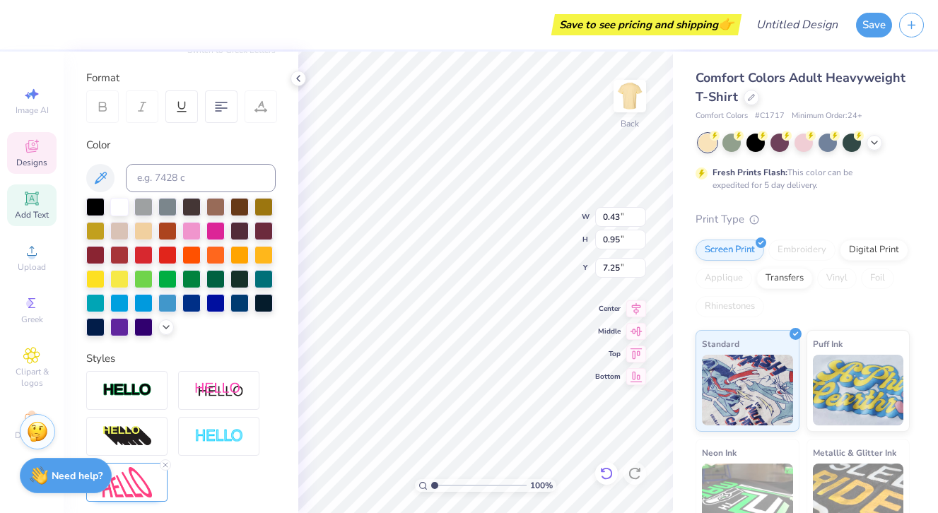
type textarea "N"
type input "0.93"
type input "7.26"
type textarea "G"
type textarea "L"
